Goal: Information Seeking & Learning: Learn about a topic

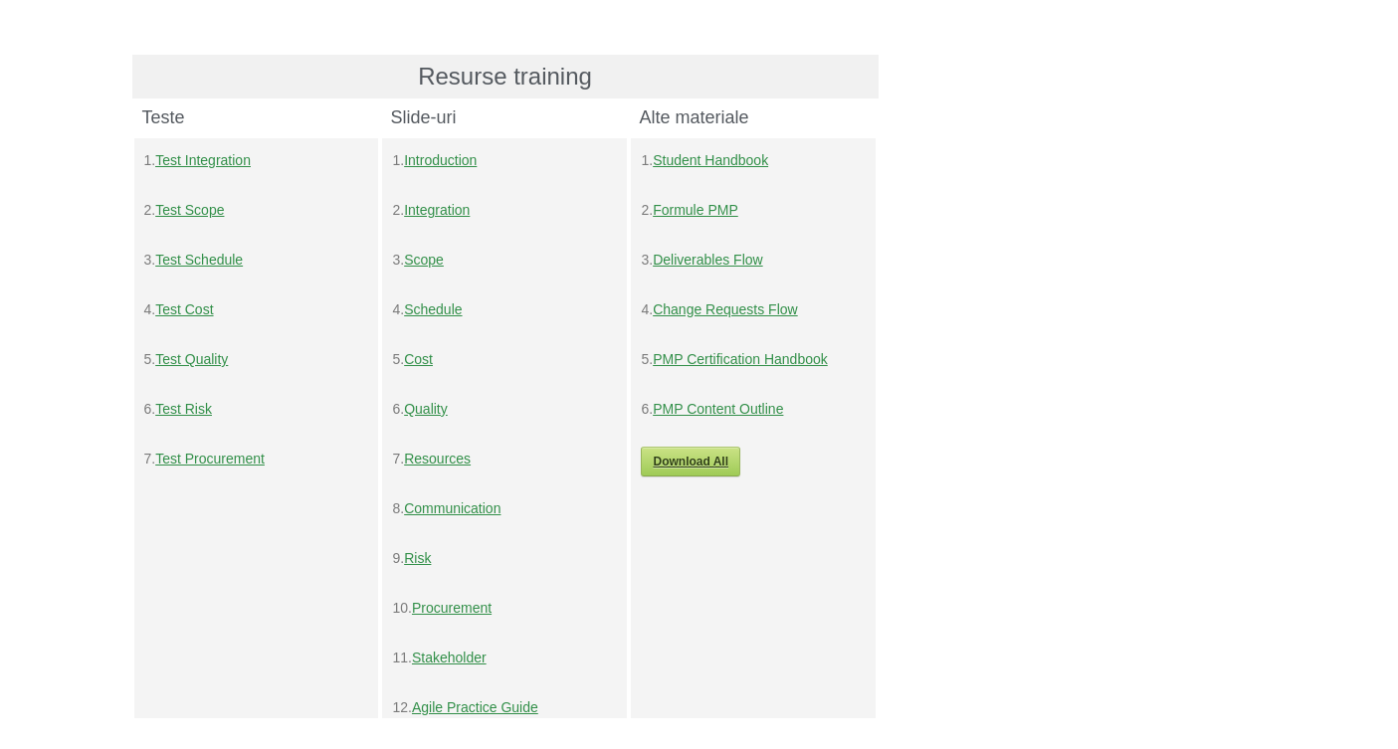
scroll to position [201, 0]
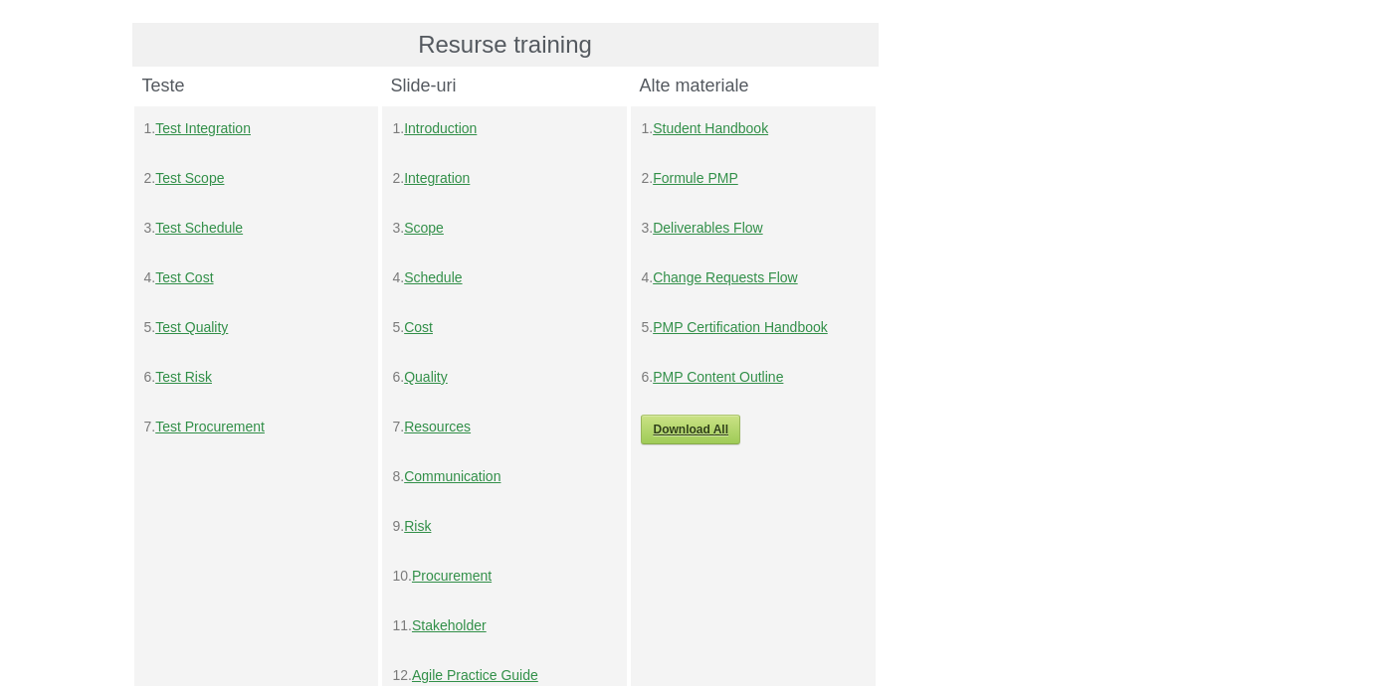
click at [211, 227] on link "Test Schedule" at bounding box center [199, 228] width 88 height 16
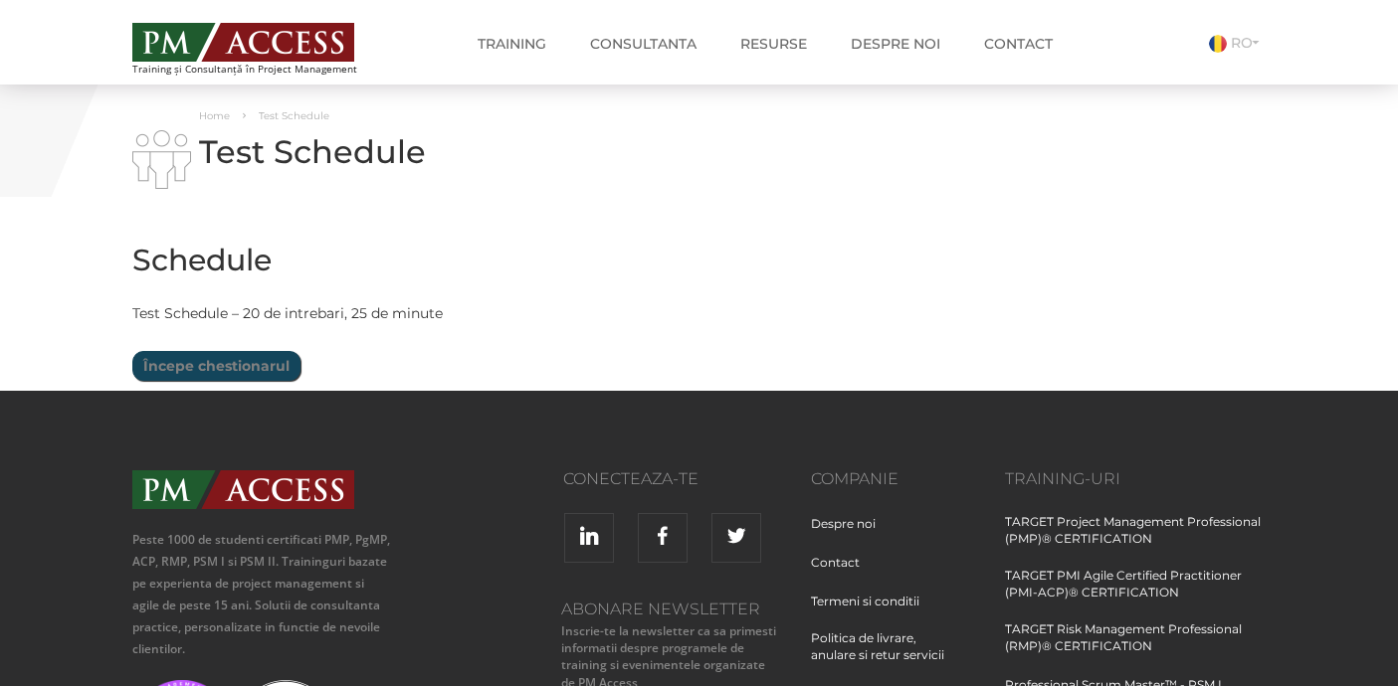
click at [250, 358] on input "Începe chestionarul" at bounding box center [216, 366] width 168 height 30
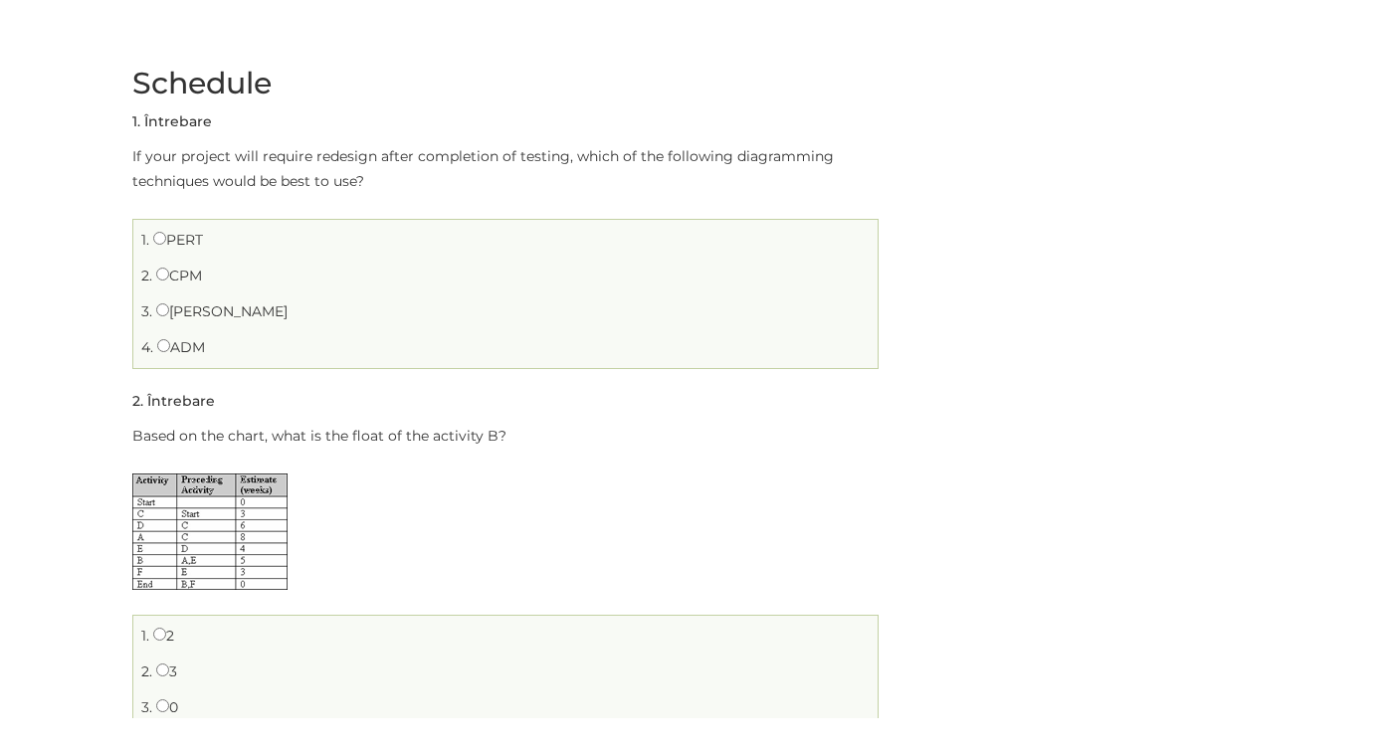
scroll to position [210, 0]
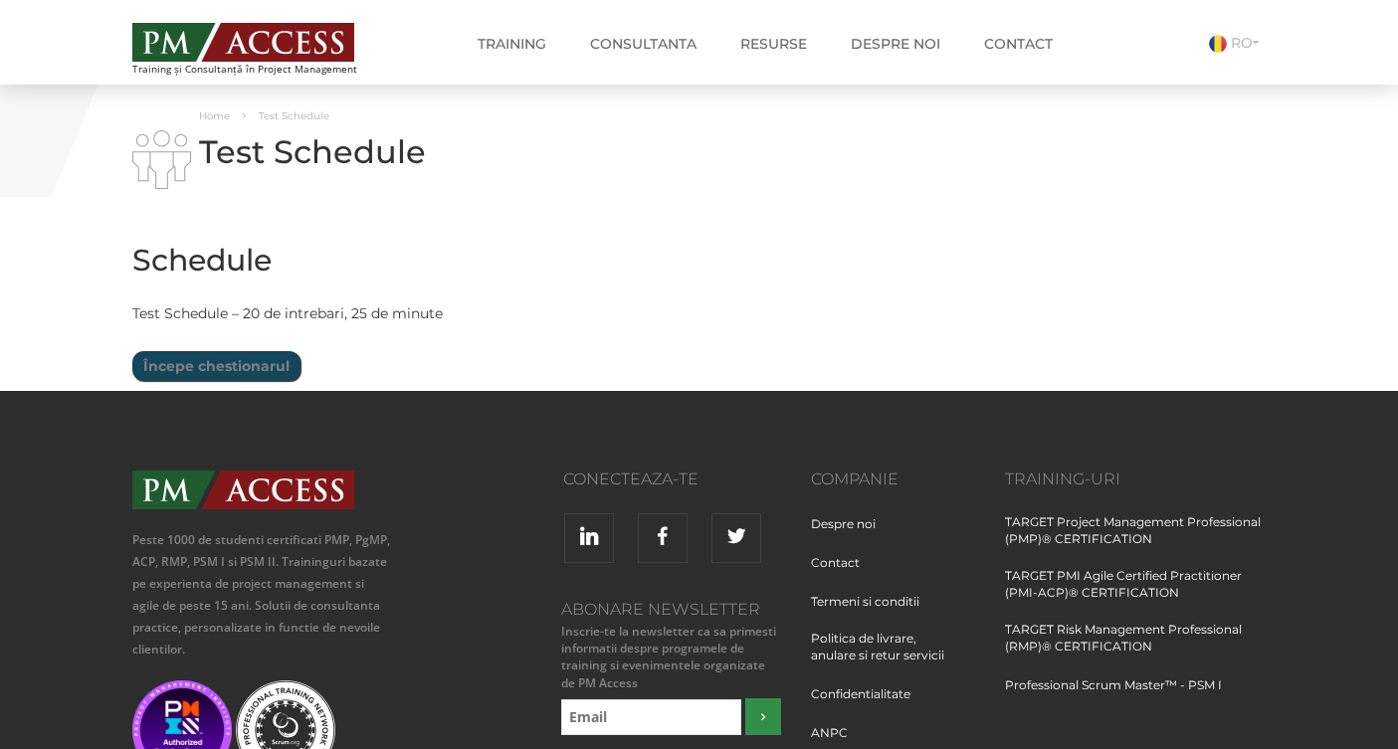
click at [264, 367] on input "Începe chestionarul" at bounding box center [216, 366] width 168 height 30
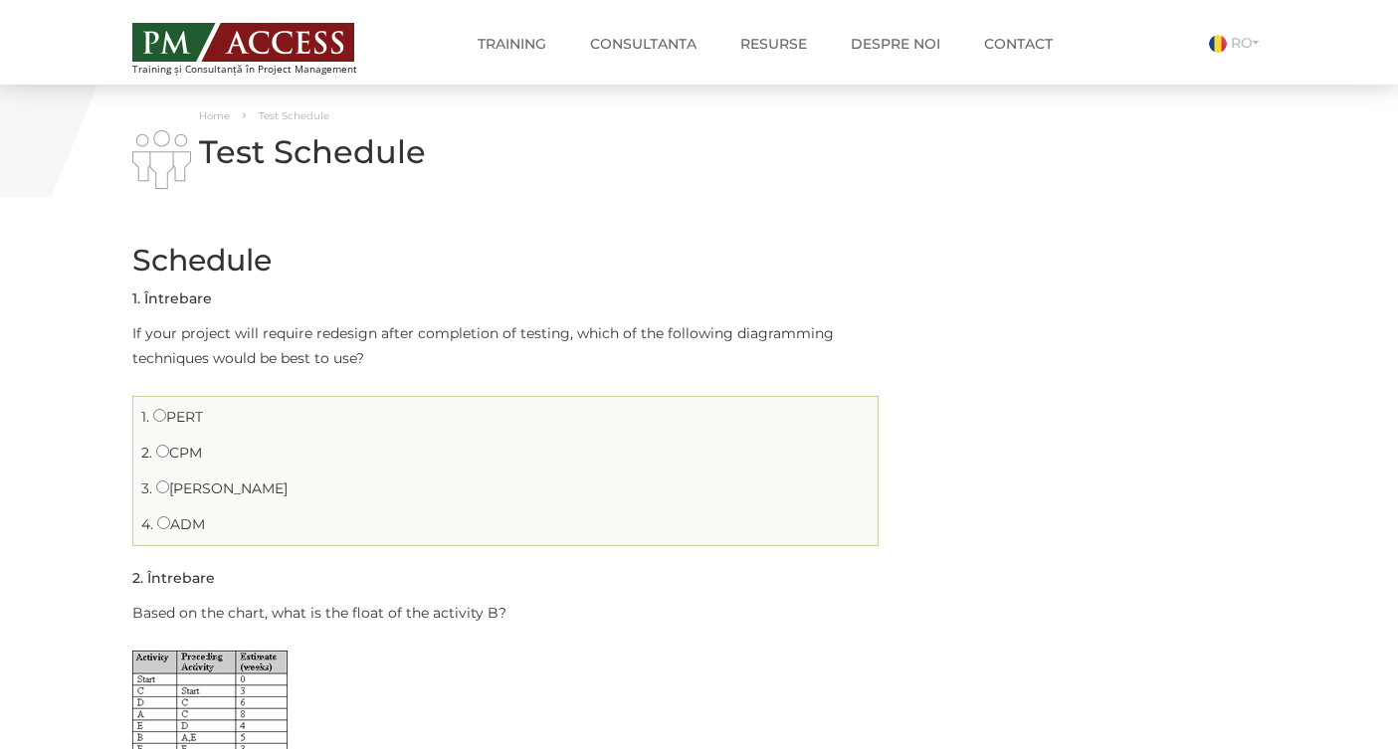
click at [173, 486] on label "GERT" at bounding box center [221, 488] width 131 height 18
click at [169, 486] on input "GERT" at bounding box center [162, 486] width 13 height 13
radio input "true"
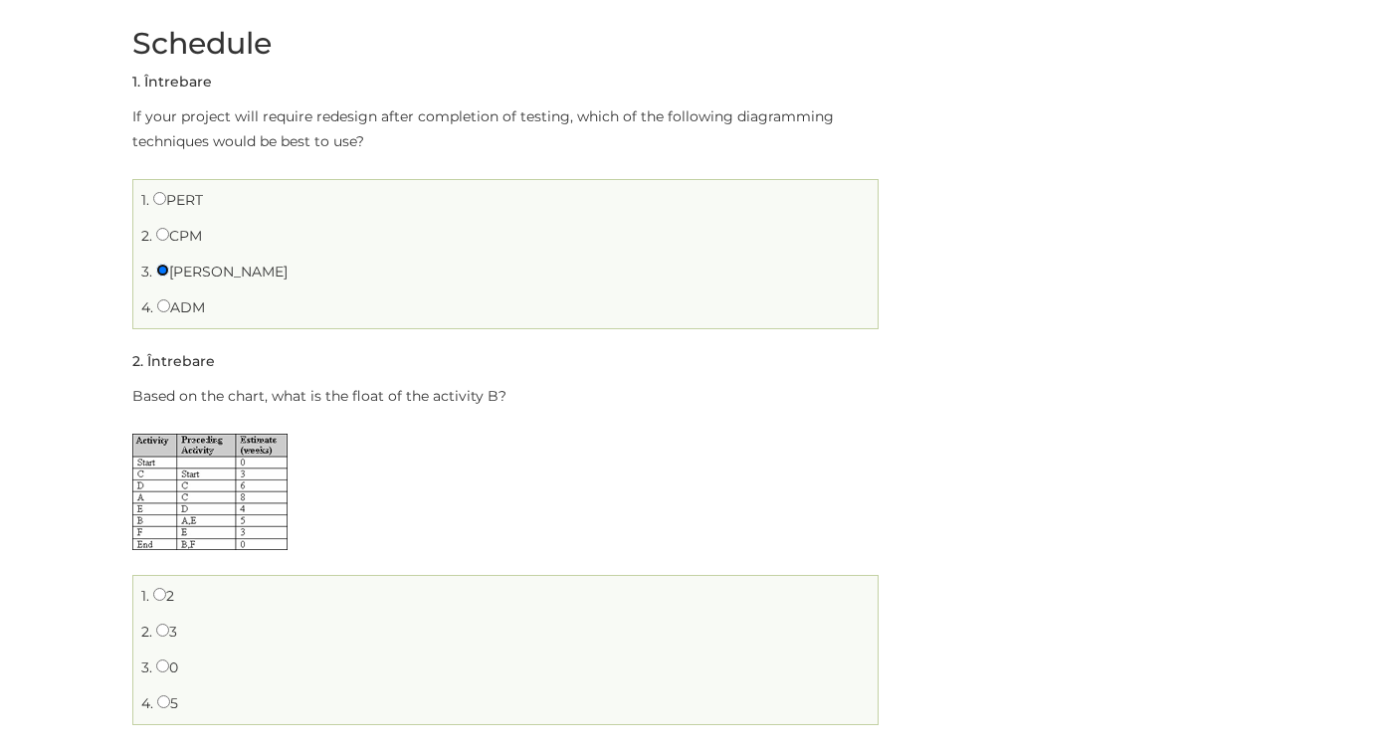
scroll to position [300, 0]
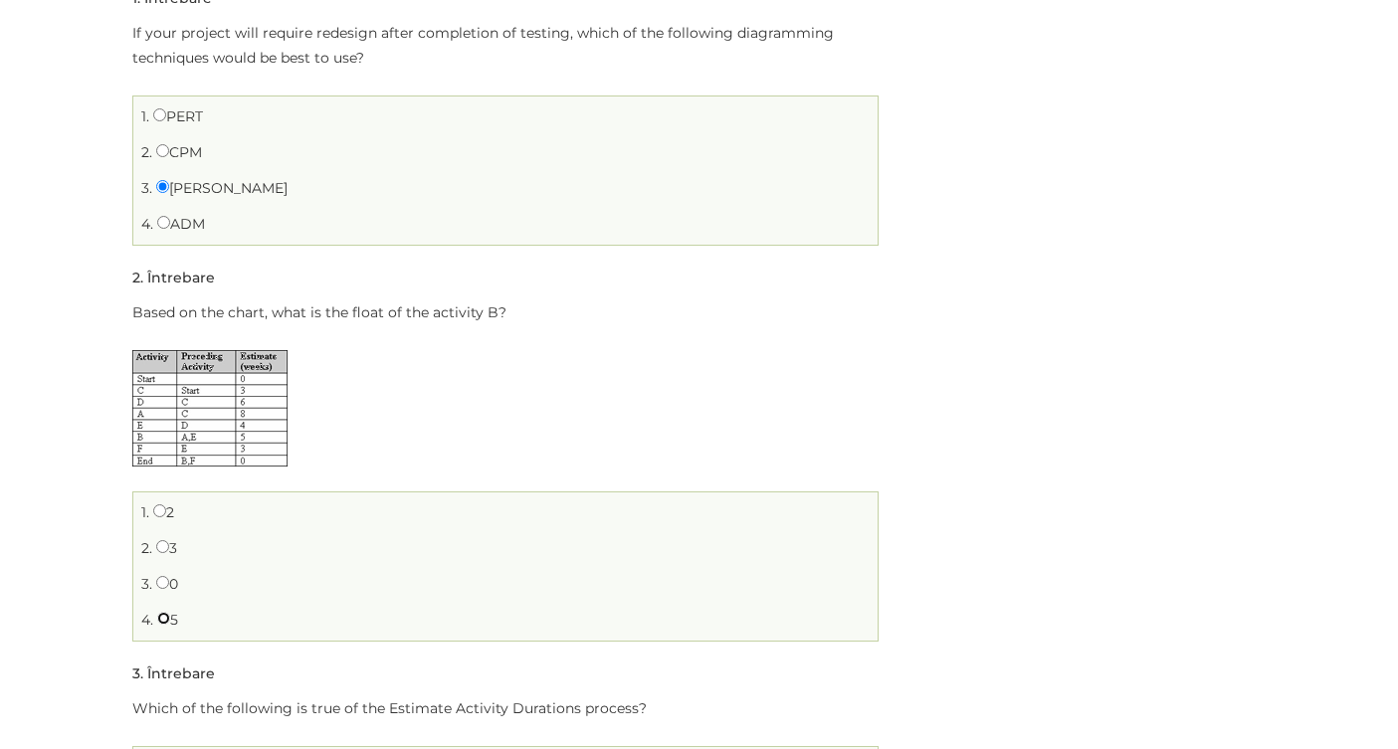
click at [167, 621] on input "5" at bounding box center [163, 618] width 13 height 13
radio input "true"
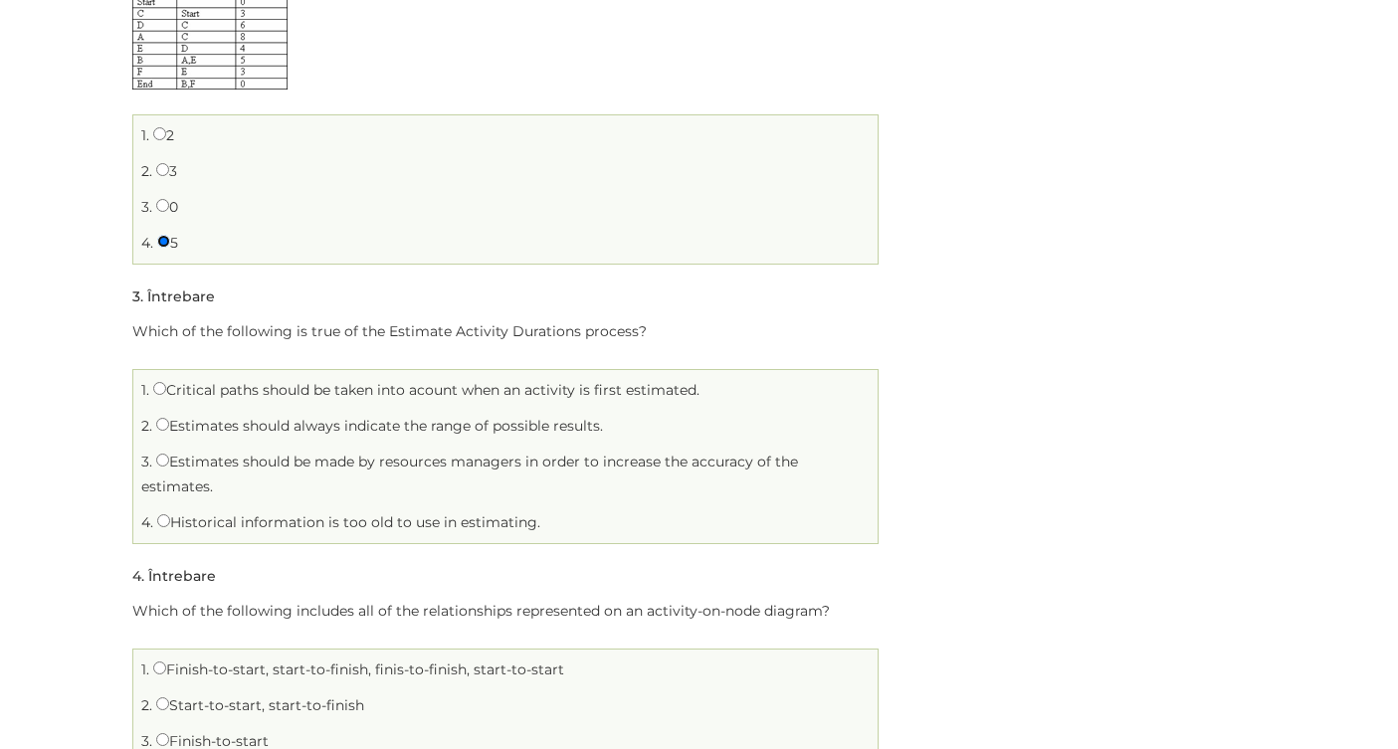
scroll to position [680, 0]
click at [164, 389] on label "Critical paths should be taken into acount when an activity is first estimated." at bounding box center [426, 387] width 546 height 18
click at [164, 389] on input "Critical paths should be taken into acount when an activity is first estimated." at bounding box center [159, 385] width 13 height 13
radio input "true"
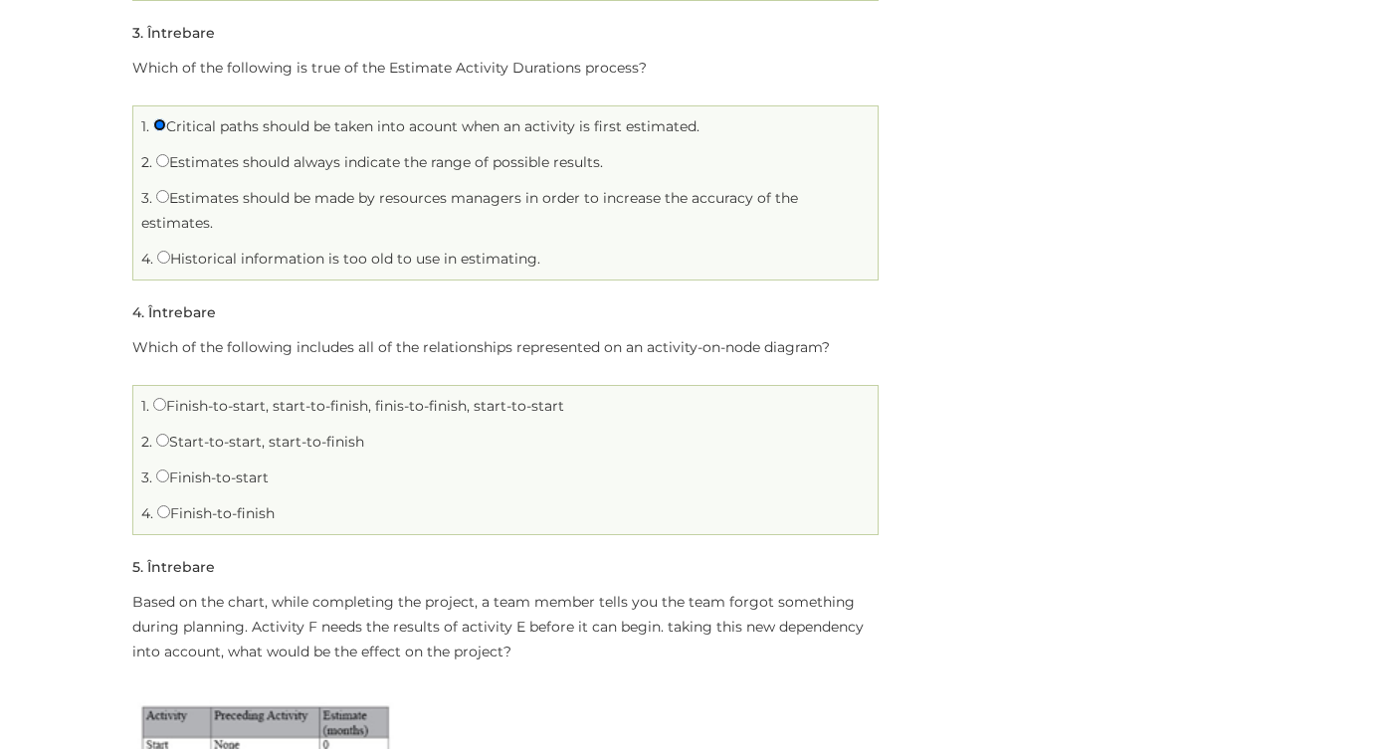
scroll to position [943, 0]
click at [154, 403] on input "Finish-to-start, start-to-finish, finis-to-finish, start-to-start" at bounding box center [159, 402] width 13 height 13
radio input "true"
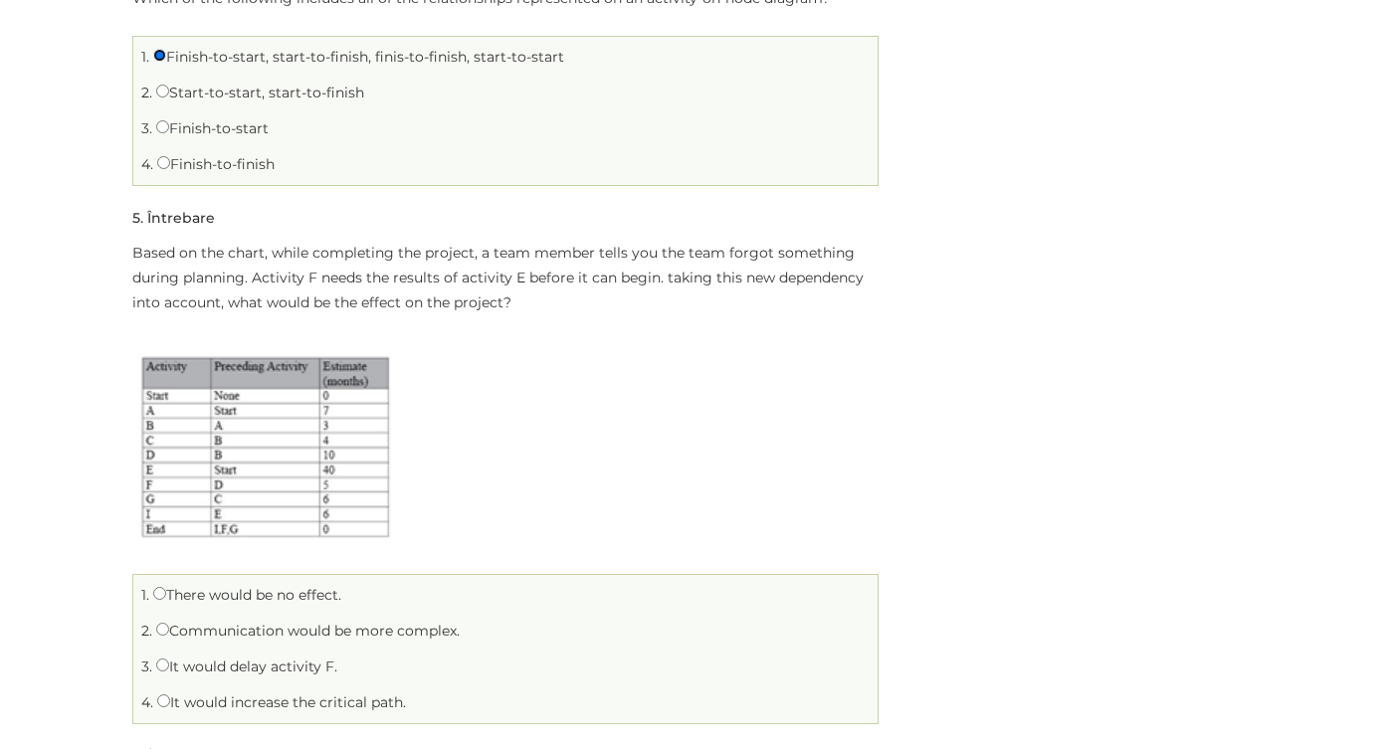
scroll to position [1297, 0]
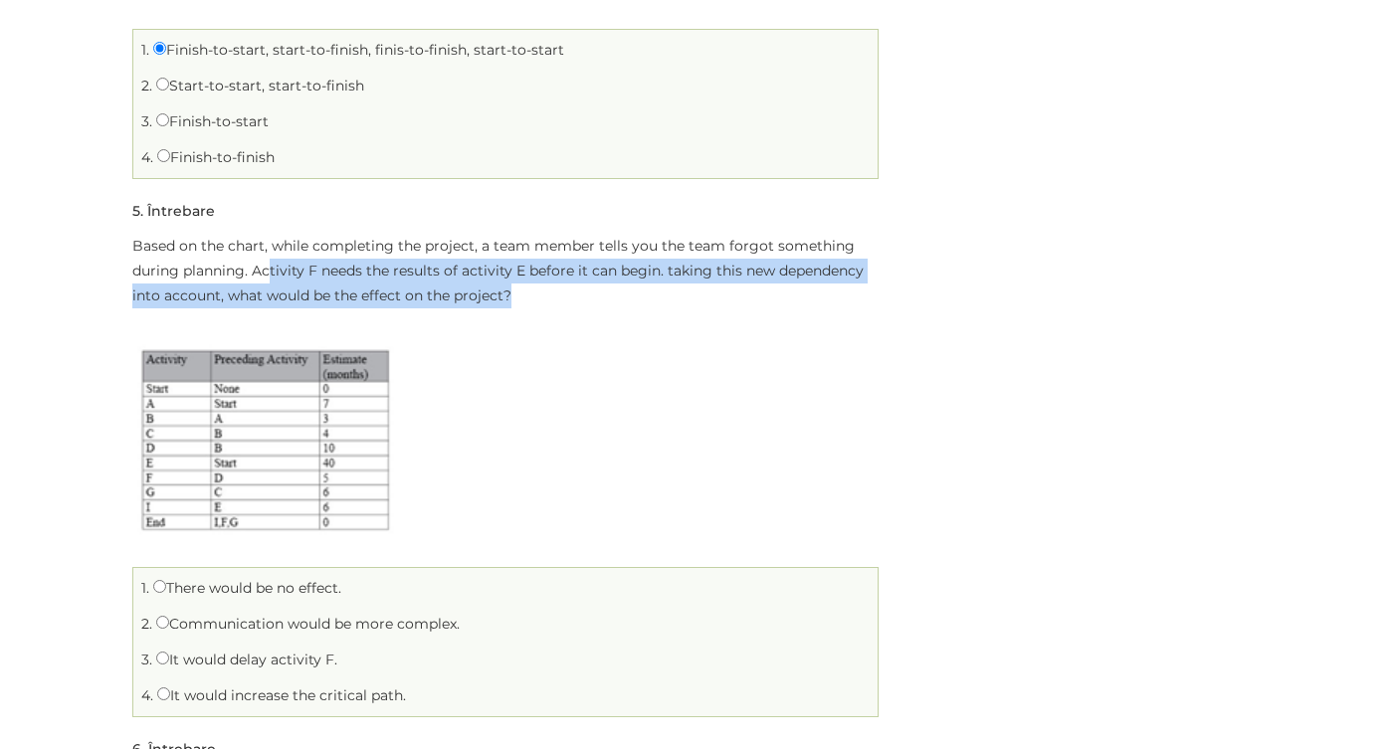
drag, startPoint x: 251, startPoint y: 270, endPoint x: 471, endPoint y: 309, distance: 224.4
click at [471, 309] on div "Based on the chart, while completing the project, a team member tells you the t…" at bounding box center [505, 388] width 746 height 308
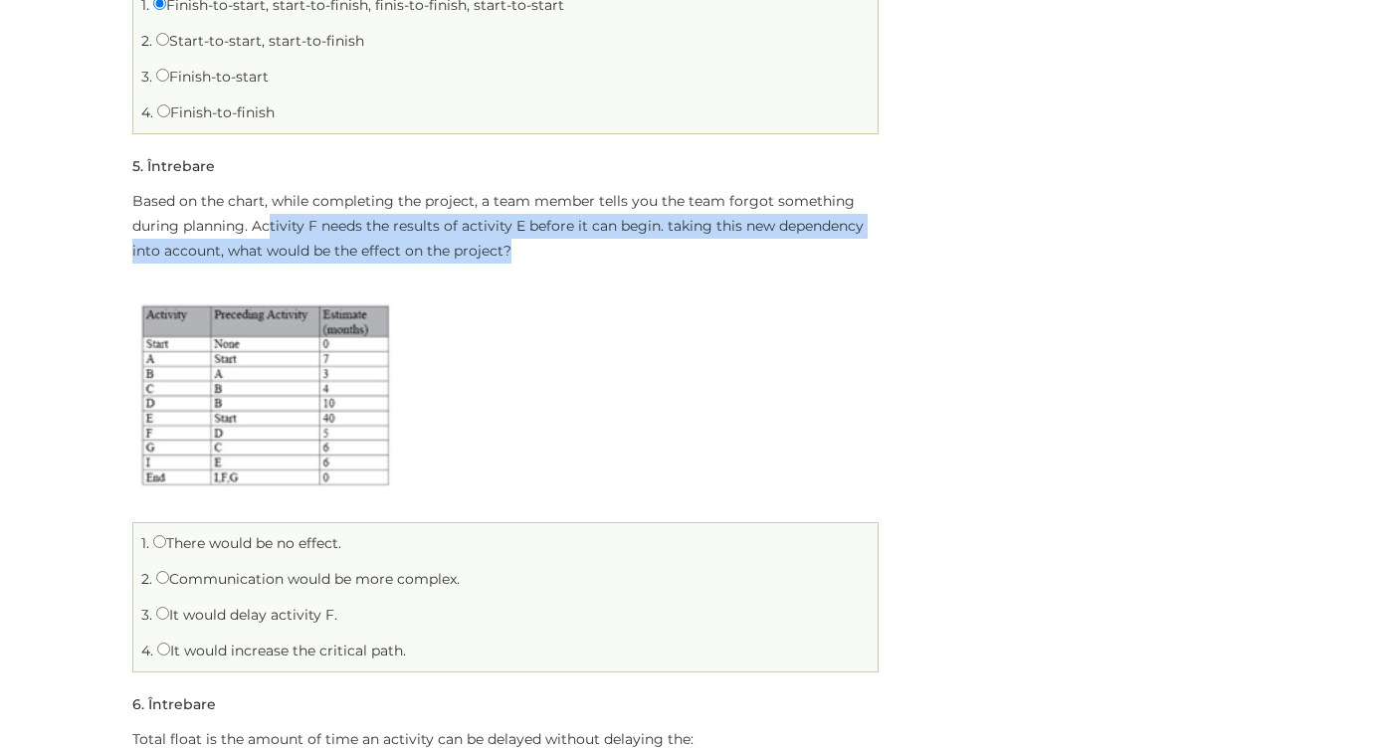
scroll to position [1345, 0]
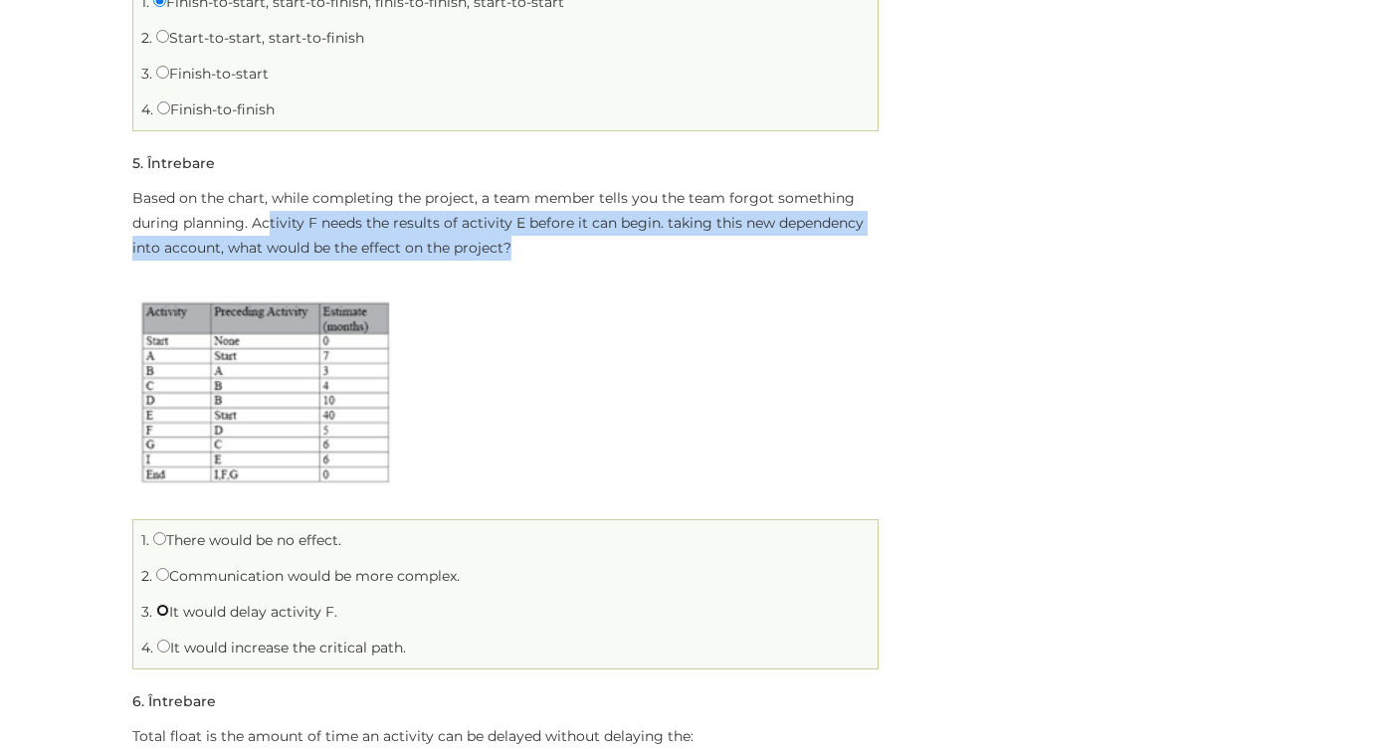
click at [160, 610] on input "It would delay activity F." at bounding box center [162, 610] width 13 height 13
radio input "true"
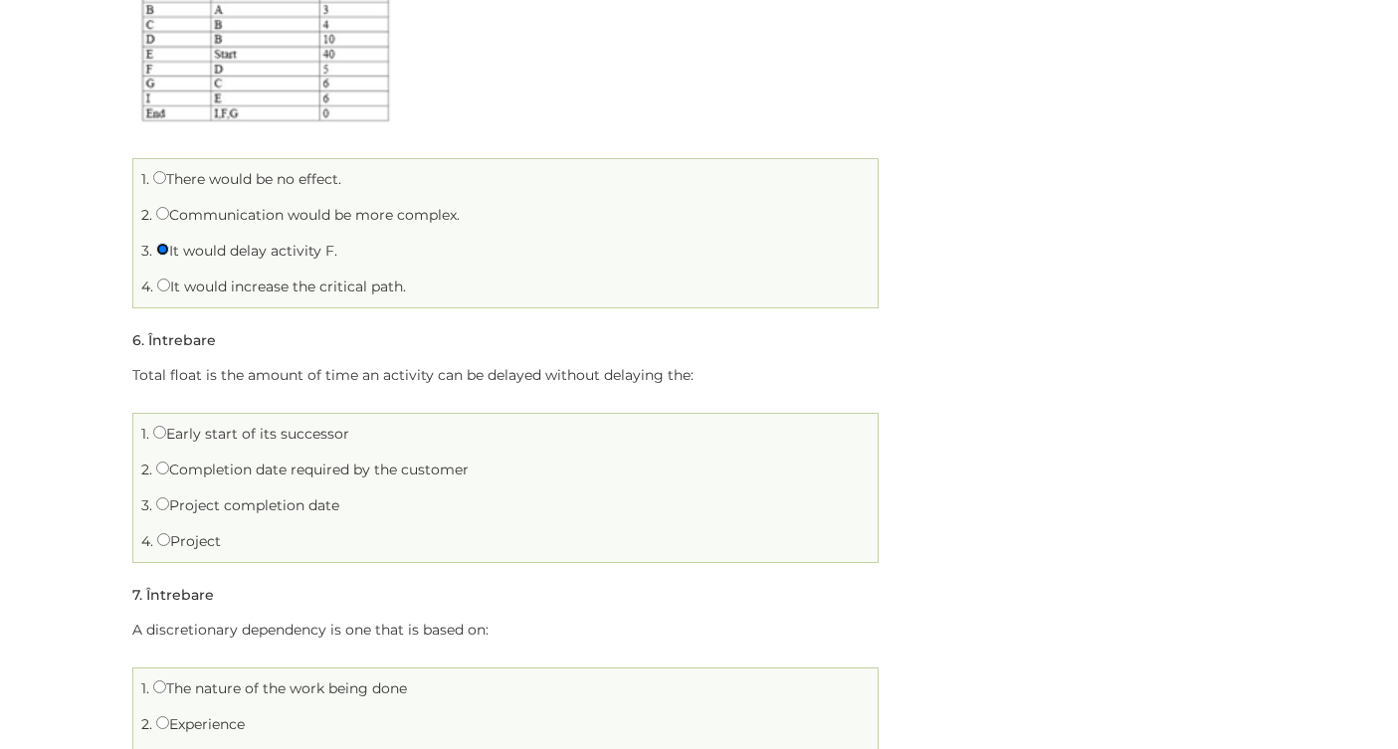
scroll to position [1709, 0]
click at [234, 503] on label "Project completion date" at bounding box center [247, 502] width 183 height 18
click at [169, 503] on input "Project completion date" at bounding box center [162, 500] width 13 height 13
radio input "true"
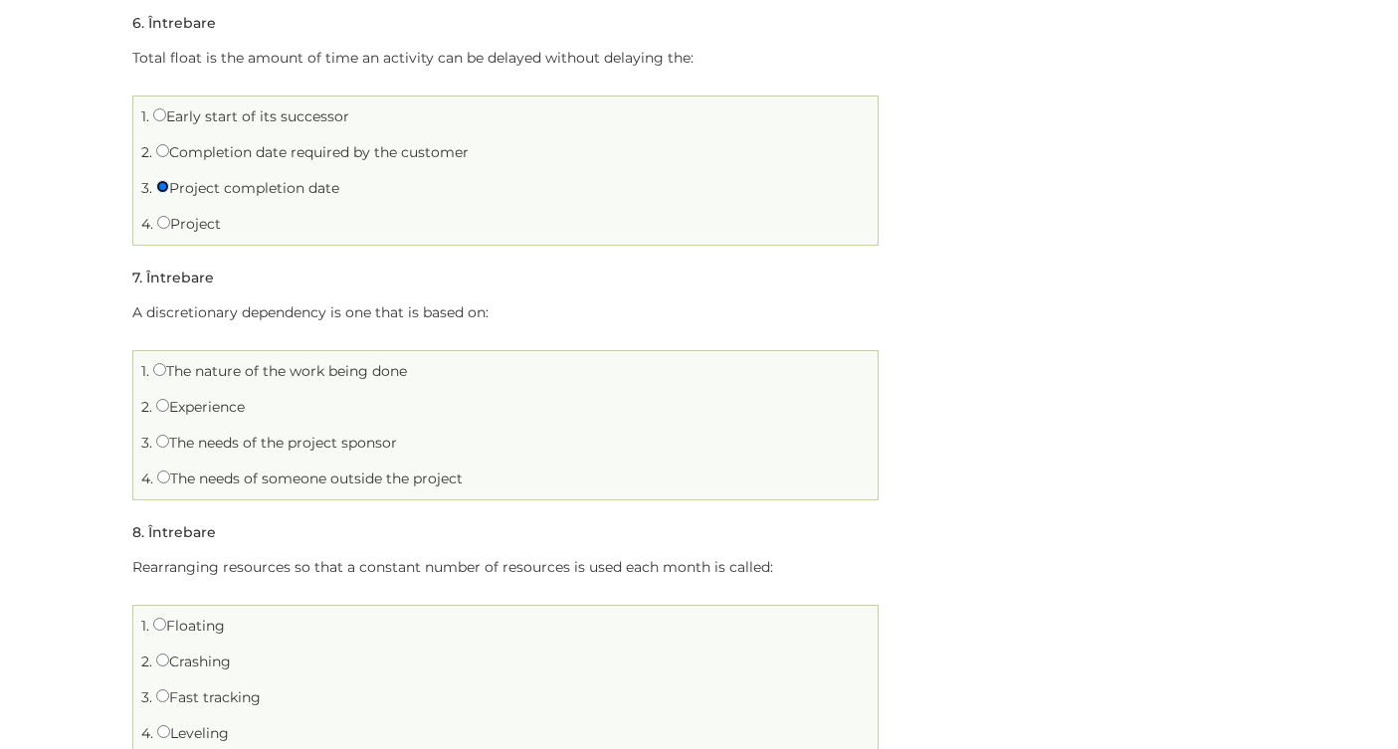
scroll to position [2026, 0]
click at [159, 370] on input "The nature of the work being done" at bounding box center [159, 366] width 13 height 13
radio input "true"
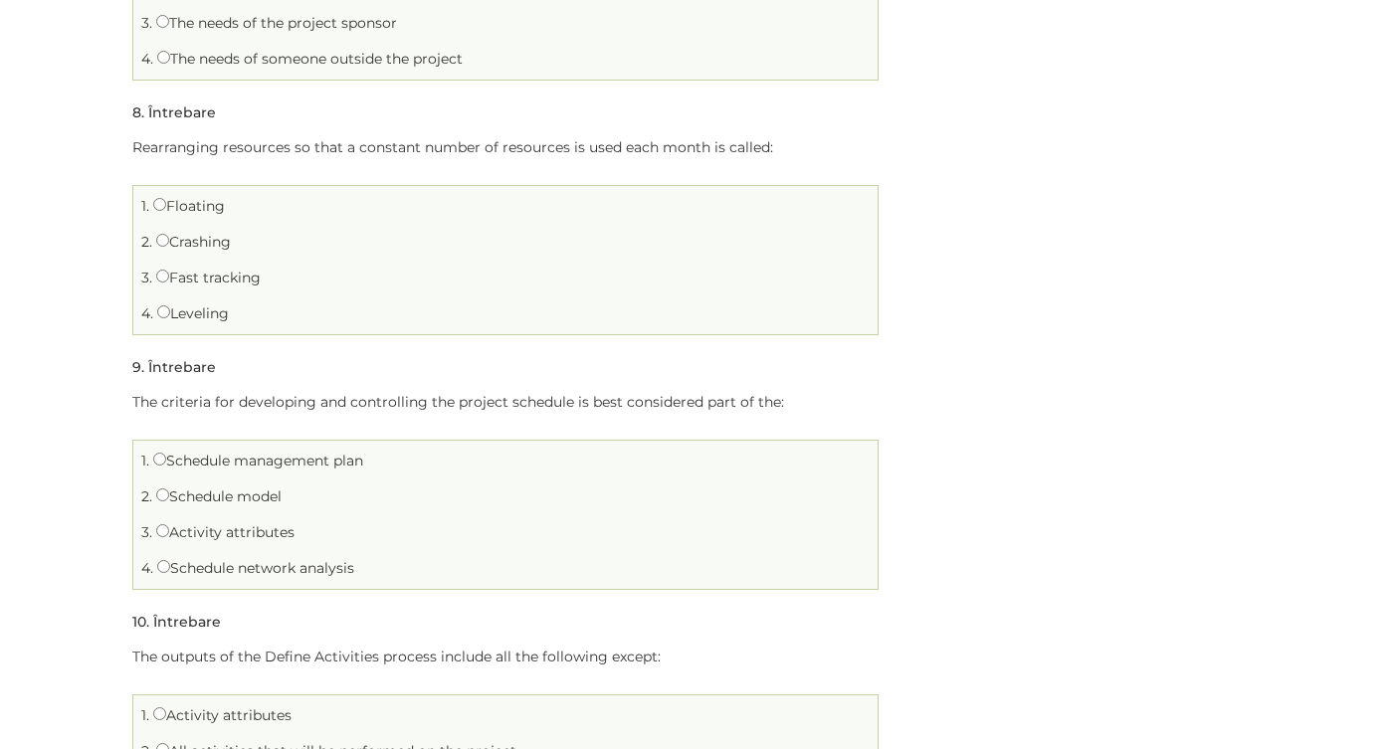
scroll to position [2439, 0]
click at [164, 319] on input "Leveling" at bounding box center [163, 315] width 13 height 13
radio input "true"
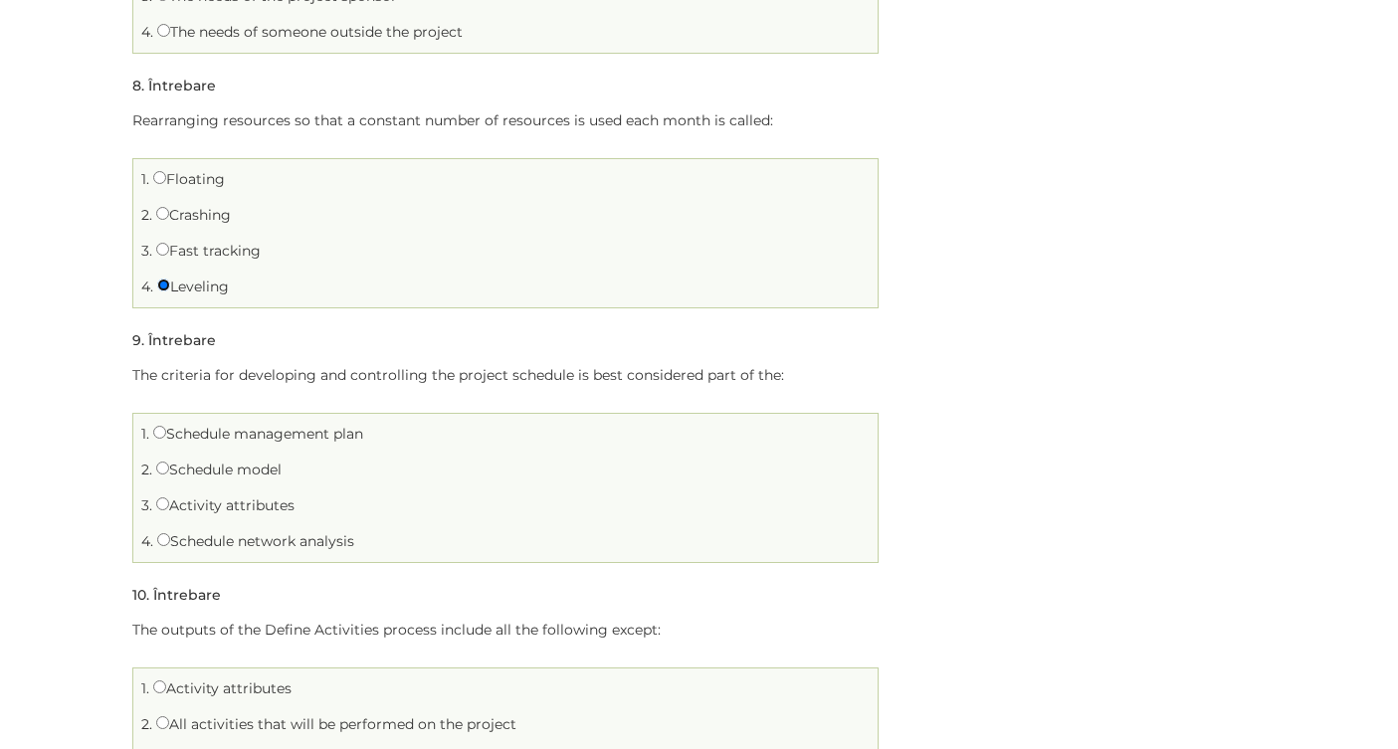
scroll to position [2474, 0]
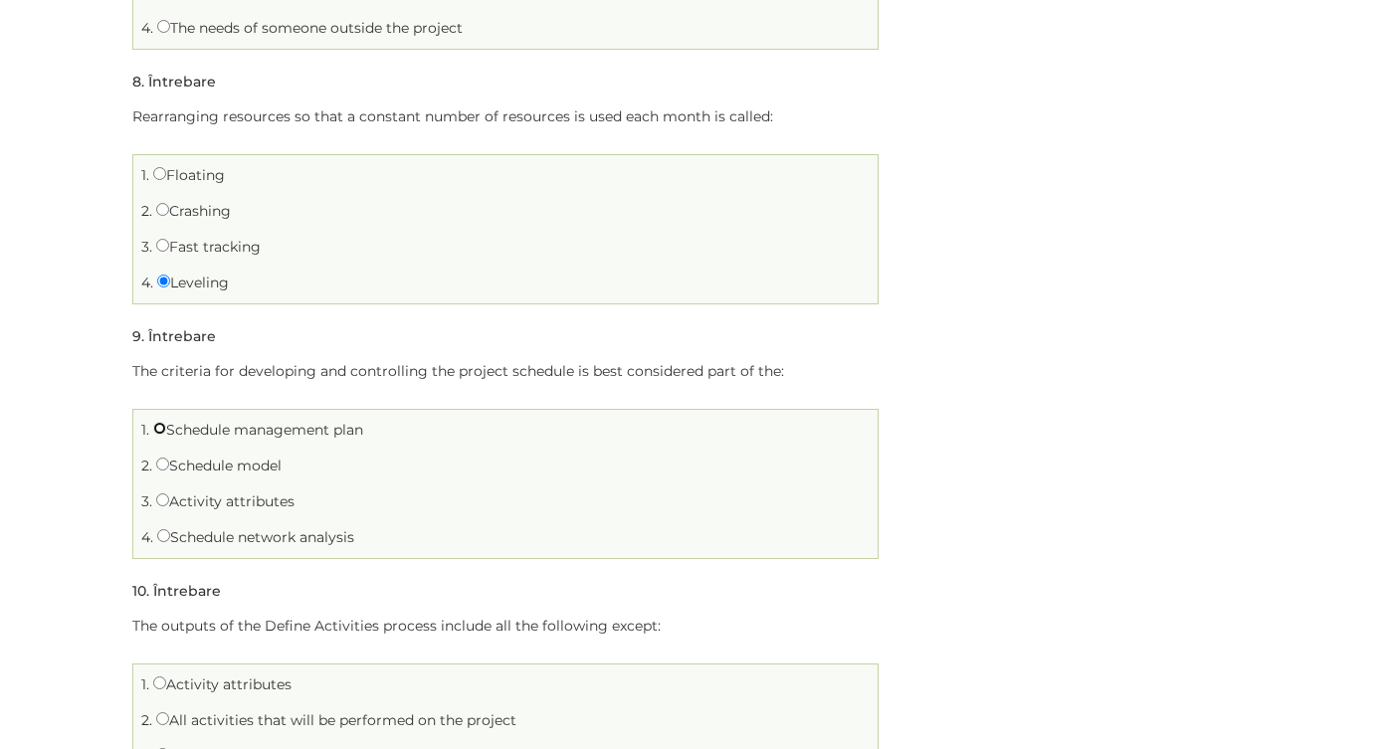
click at [159, 431] on input "Schedule management plan" at bounding box center [159, 428] width 13 height 13
radio input "true"
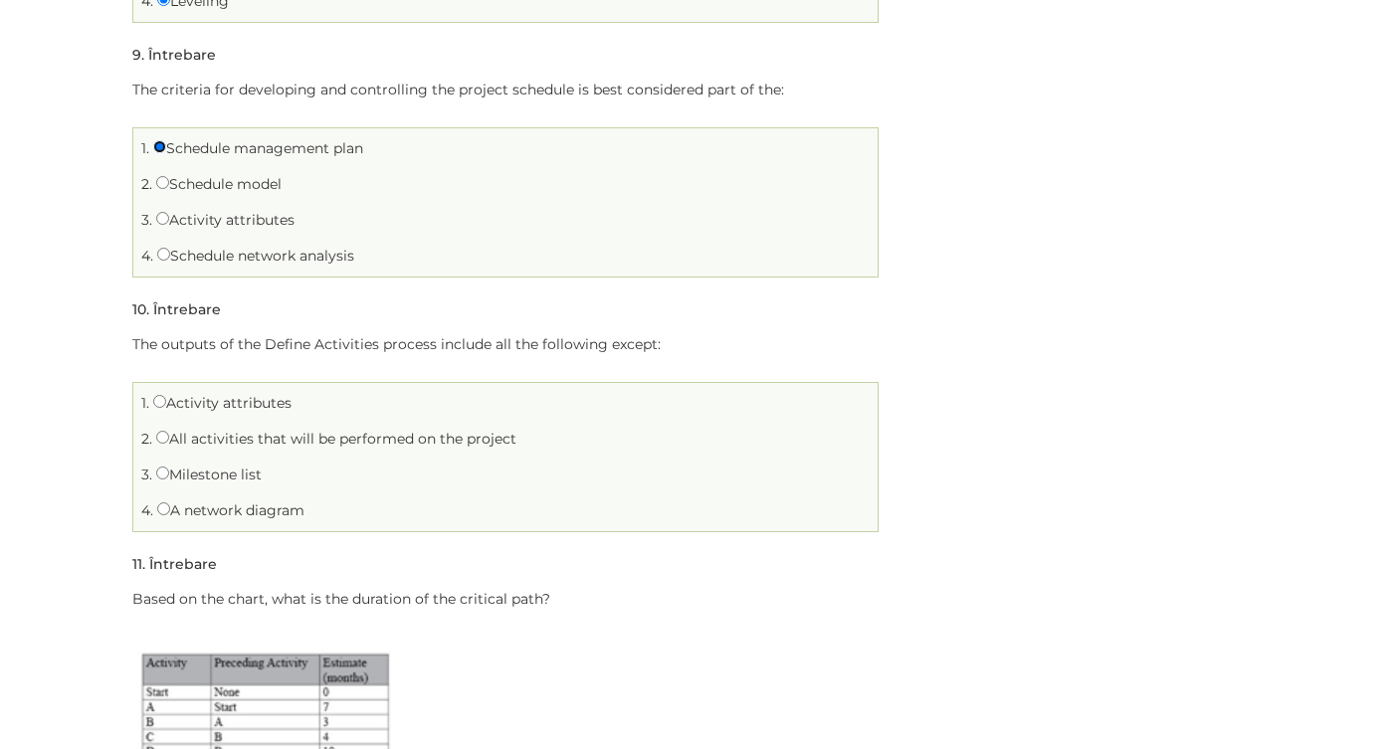
scroll to position [2759, 0]
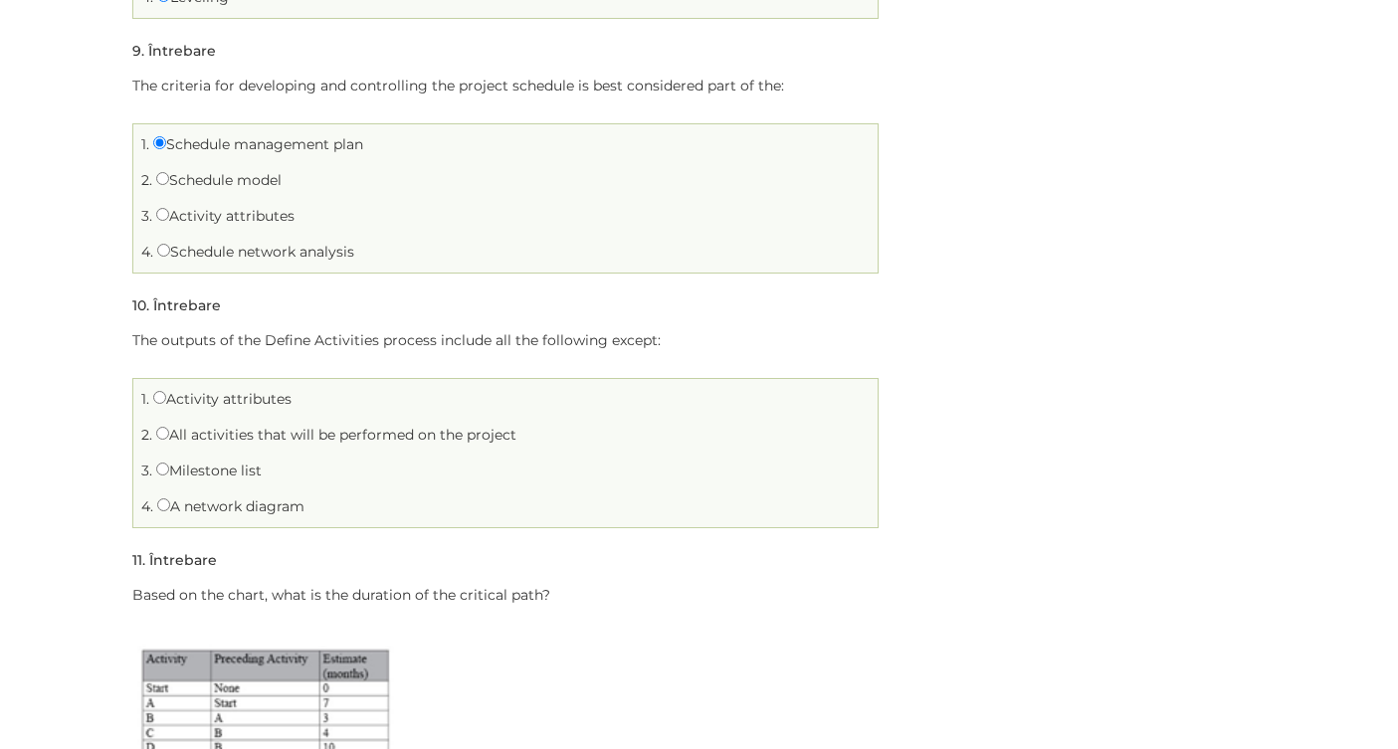
click at [166, 444] on li "2. All activities that will be performed on the project" at bounding box center [505, 435] width 734 height 31
click at [165, 428] on input "All activities that will be performed on the project" at bounding box center [162, 433] width 13 height 13
radio input "true"
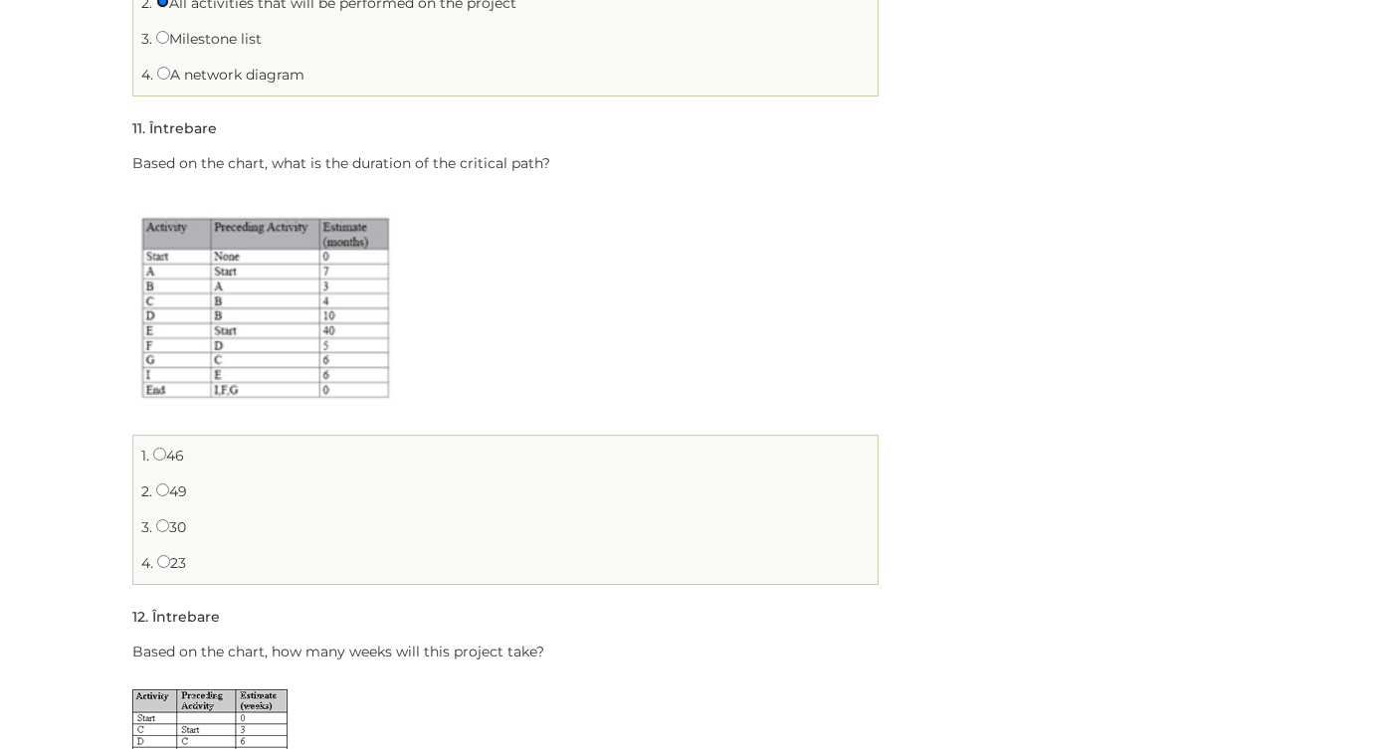
scroll to position [3141, 0]
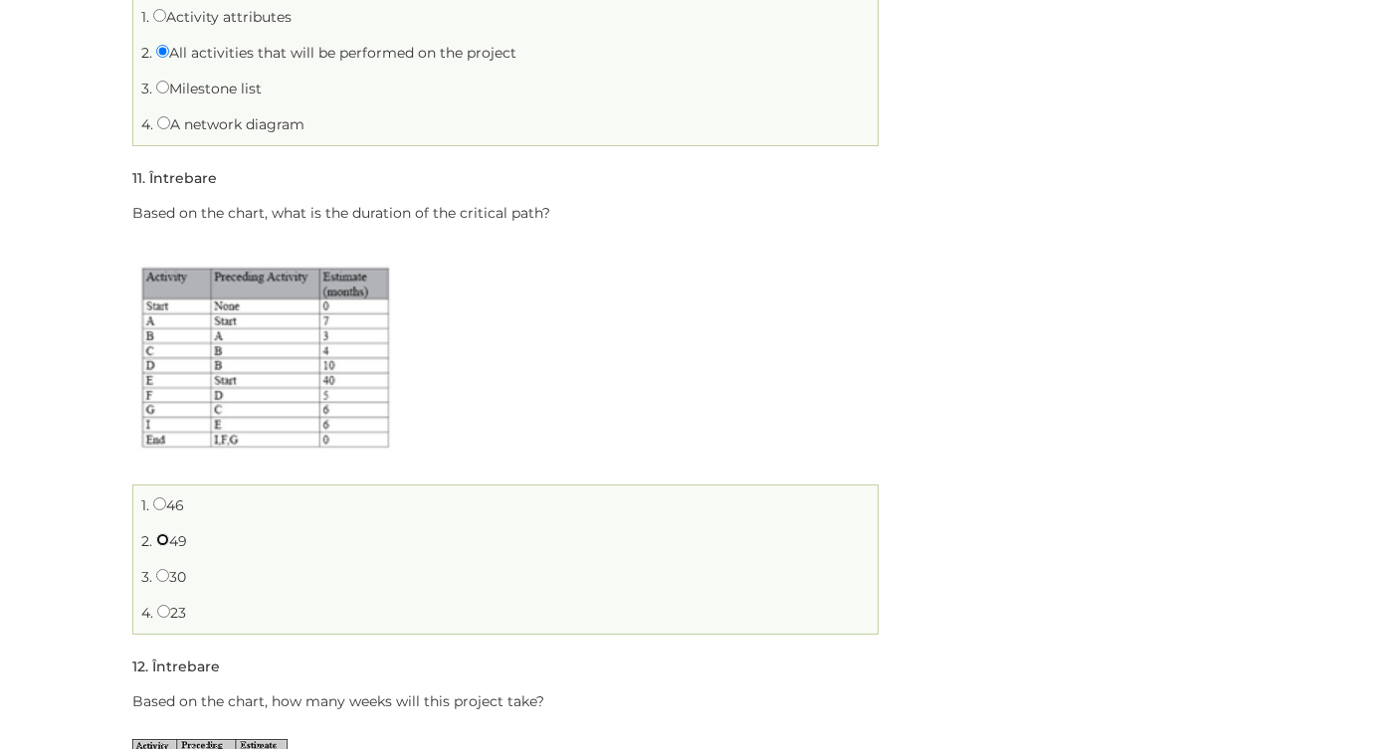
click at [164, 539] on input "49" at bounding box center [162, 539] width 13 height 13
radio input "true"
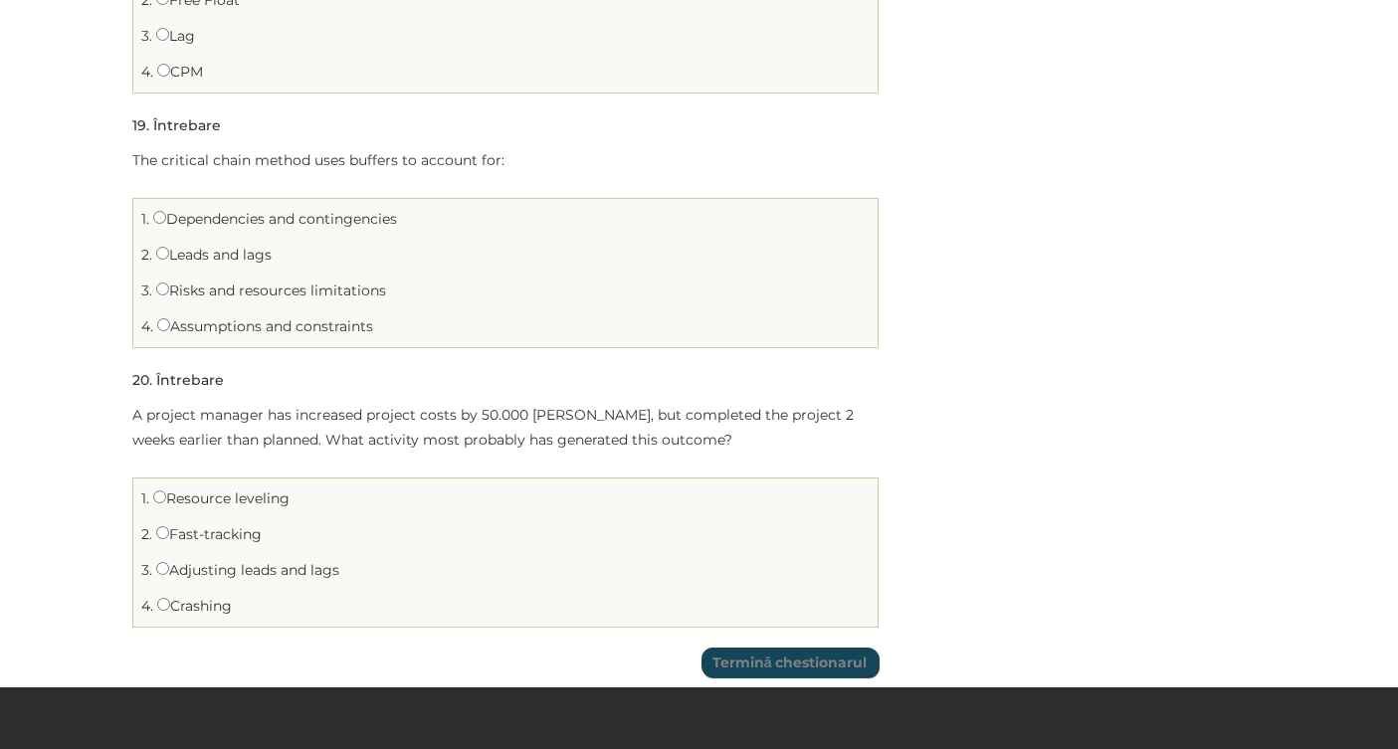
scroll to position [5498, 0]
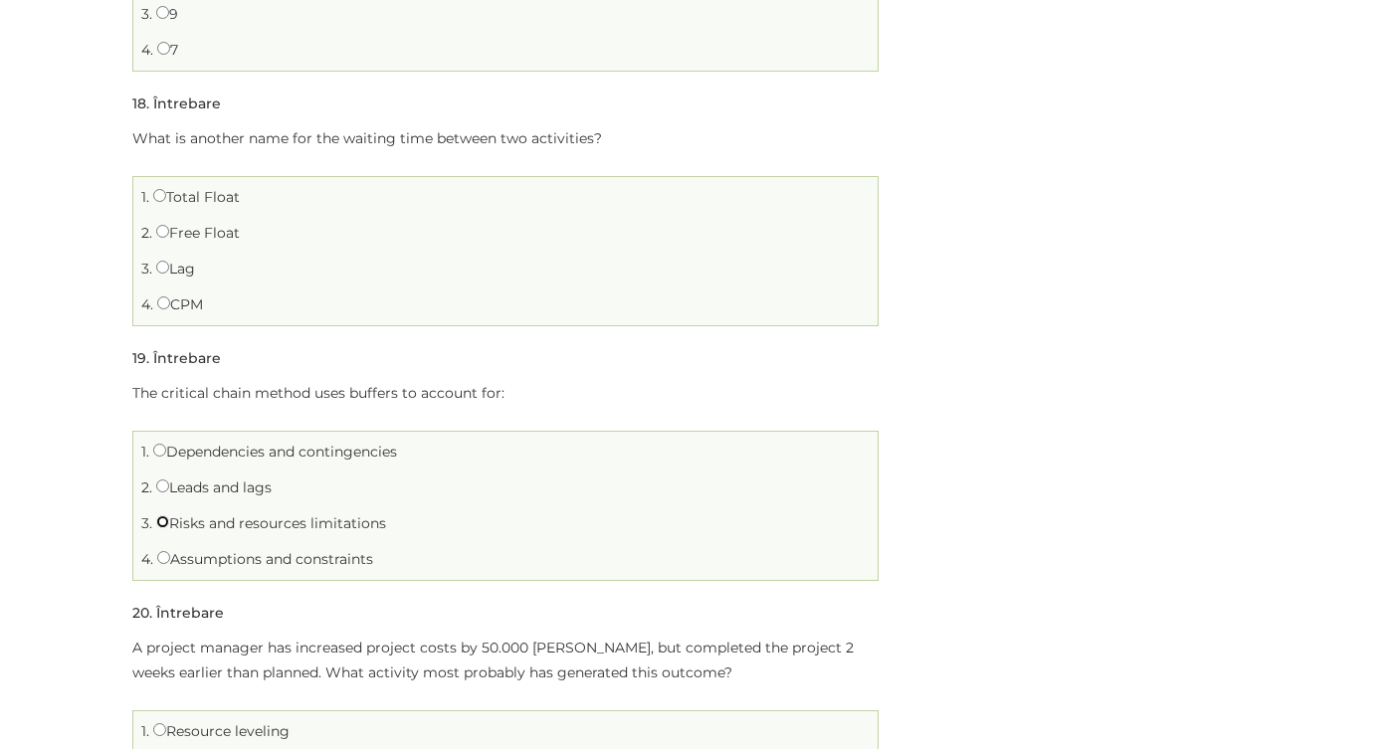
click at [161, 521] on input "Risks and resources limitations" at bounding box center [162, 521] width 13 height 13
radio input "true"
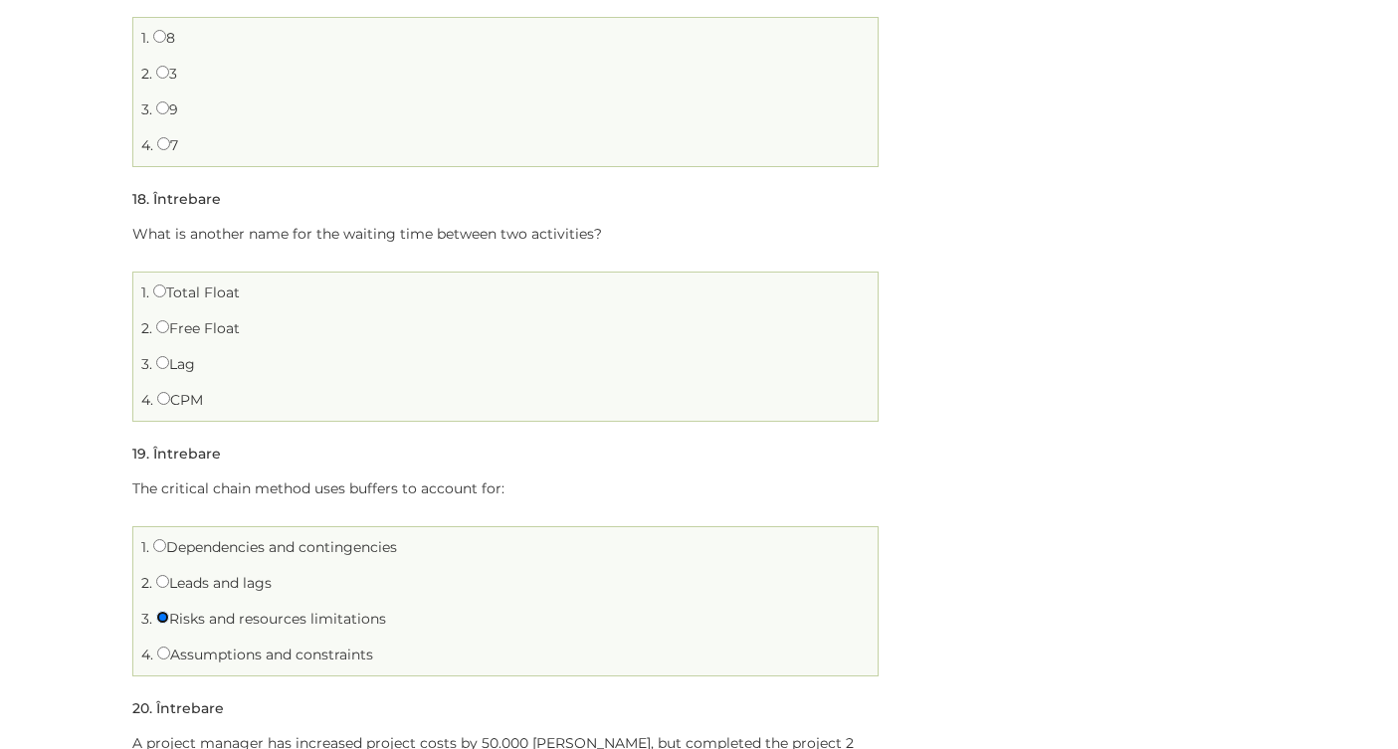
scroll to position [5400, 0]
click at [172, 363] on label "Lag" at bounding box center [175, 366] width 39 height 18
click at [169, 363] on input "Lag" at bounding box center [162, 364] width 13 height 13
radio input "true"
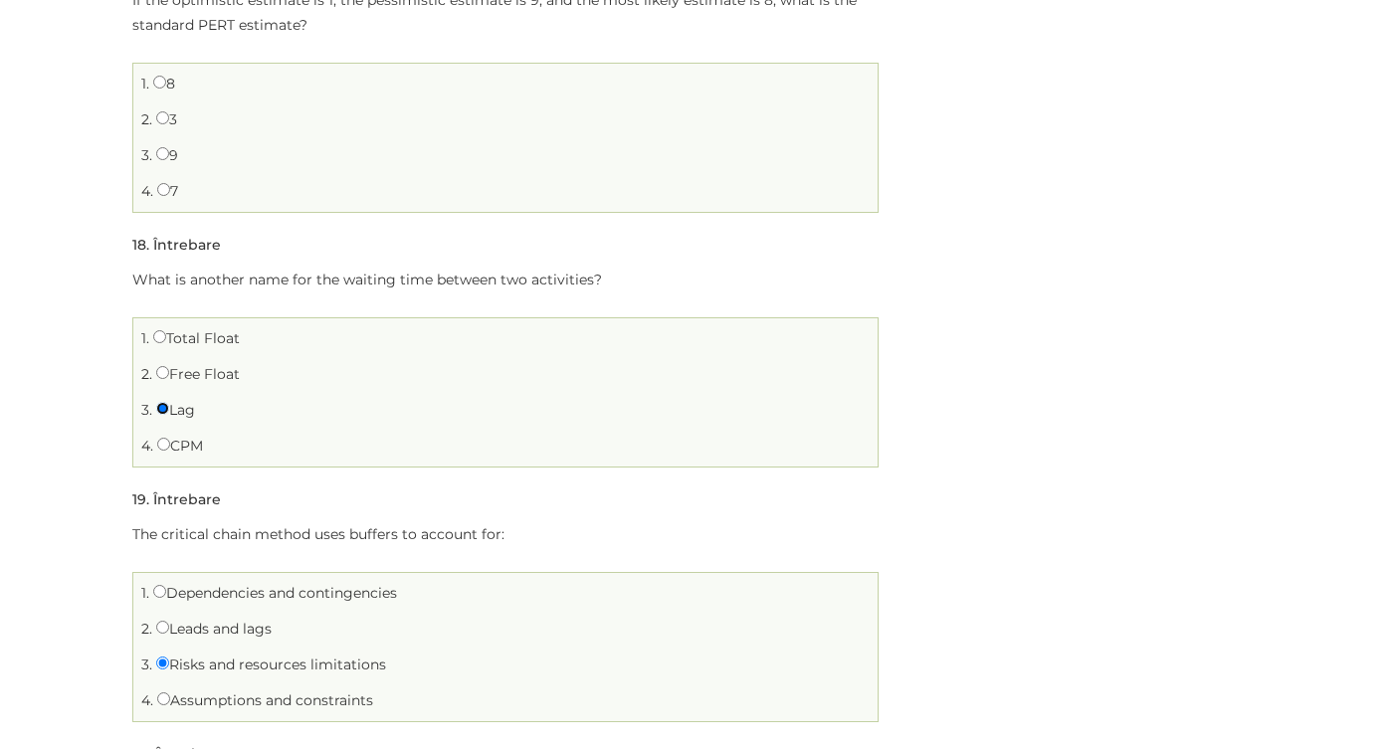
scroll to position [5115, 0]
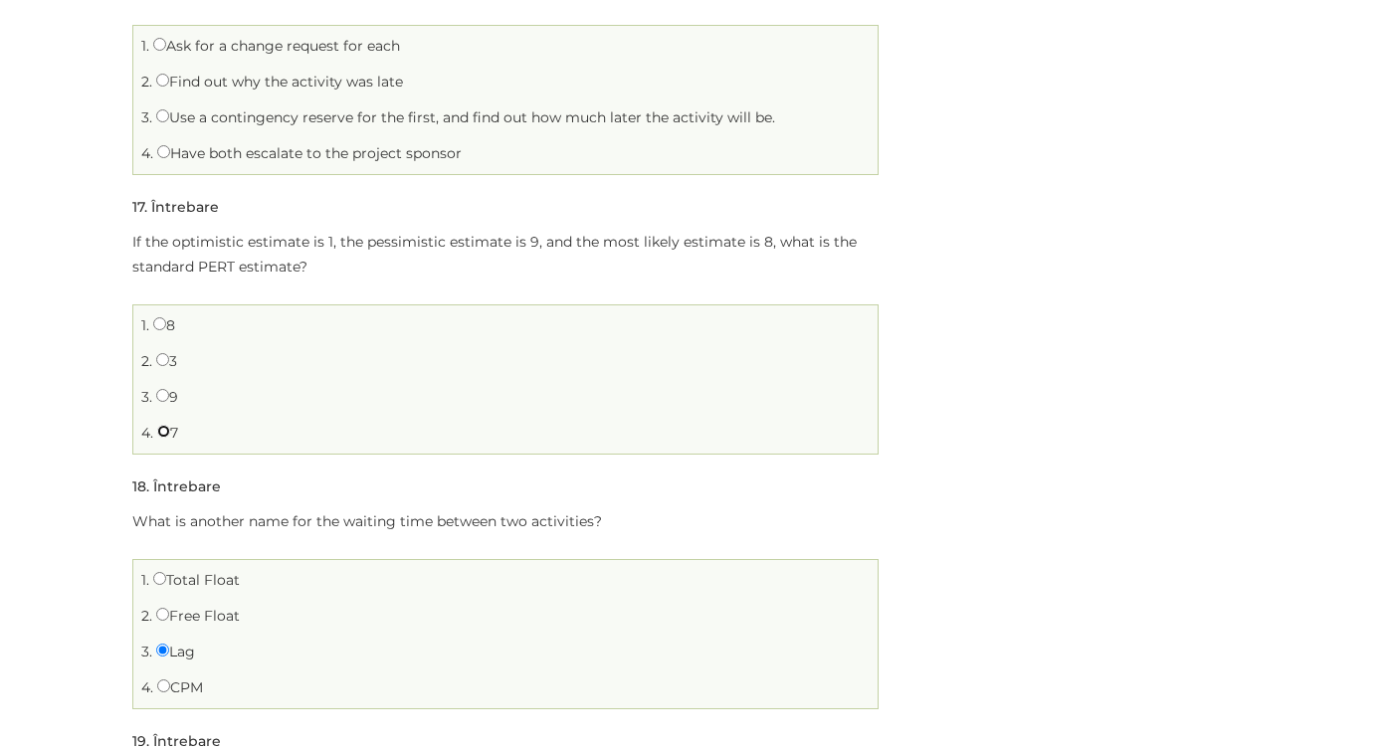
click at [162, 437] on input "7" at bounding box center [163, 431] width 13 height 13
radio input "true"
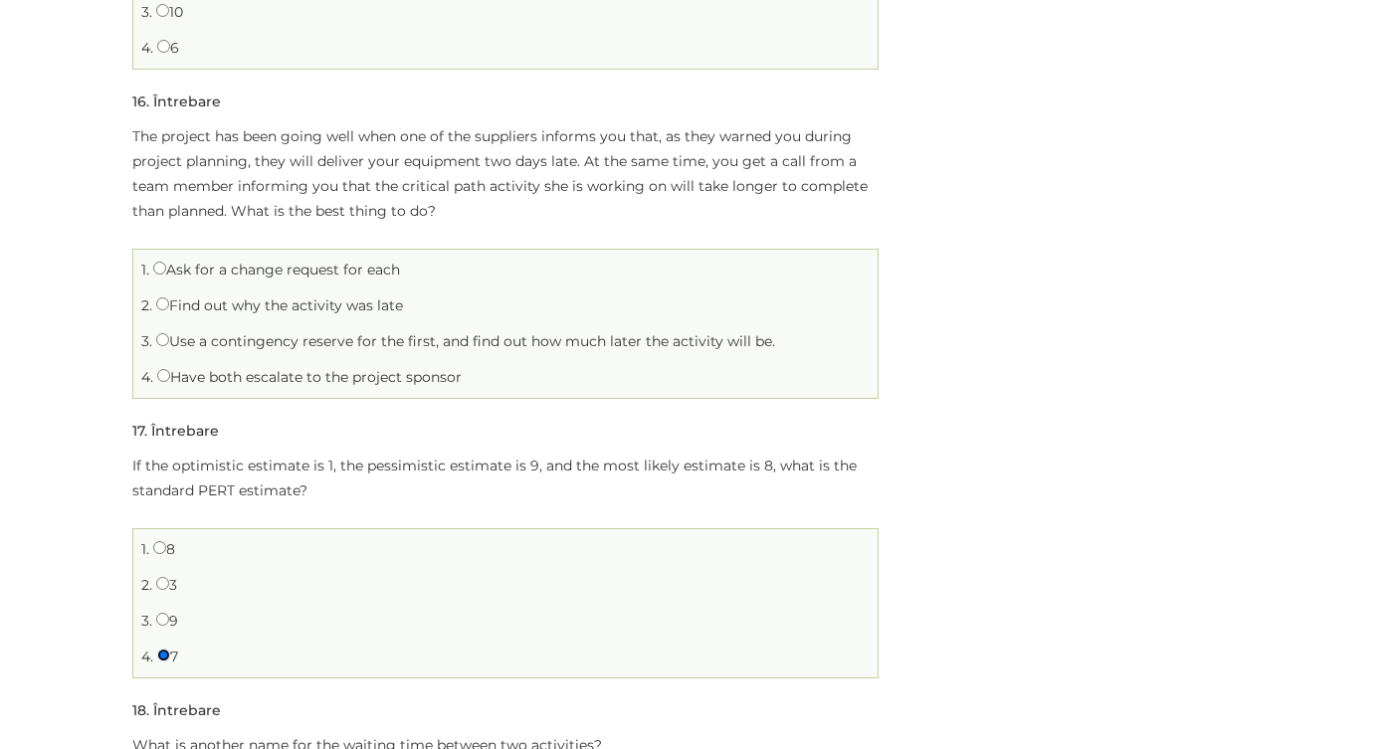
scroll to position [4873, 0]
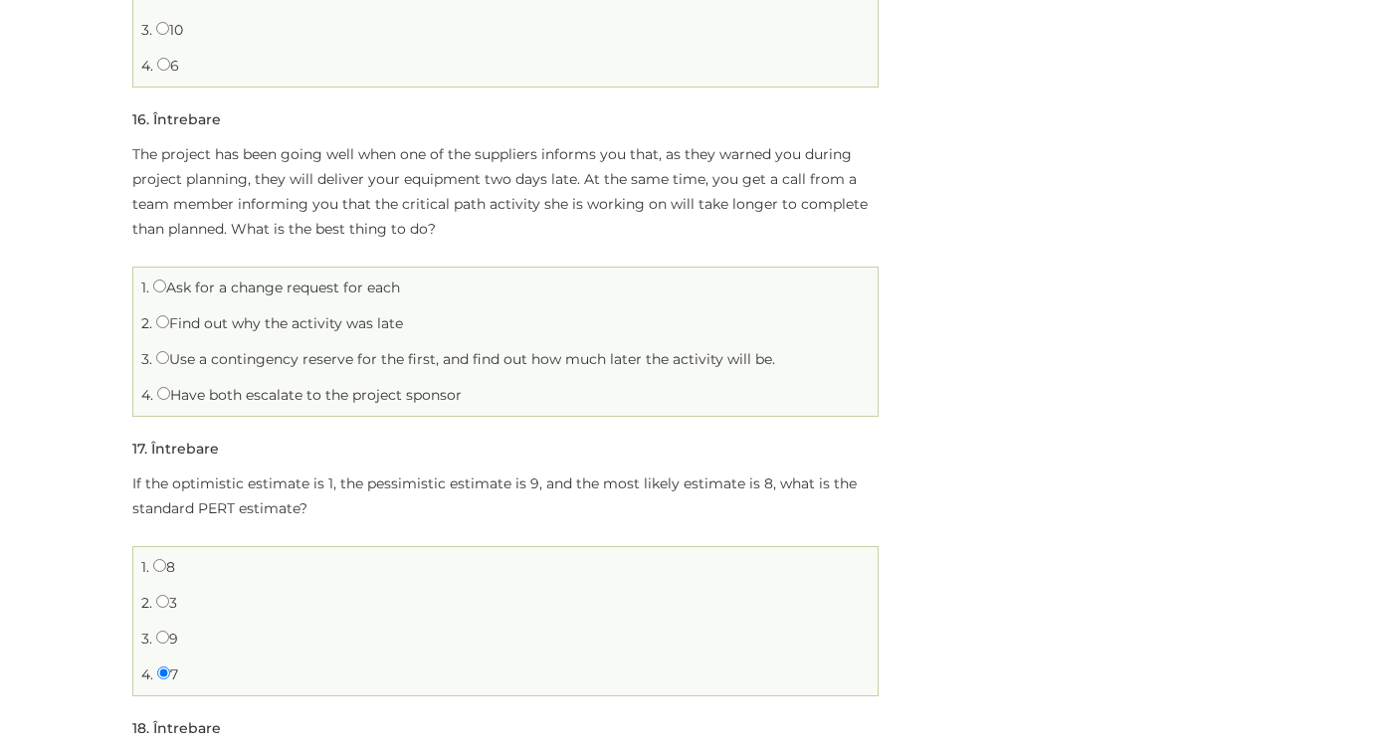
click at [229, 364] on label "Use a contingency reserve for the first, and find out how much later the activi…" at bounding box center [465, 359] width 619 height 18
click at [169, 364] on input "Use a contingency reserve for the first, and find out how much later the activi…" at bounding box center [162, 357] width 13 height 13
radio input "true"
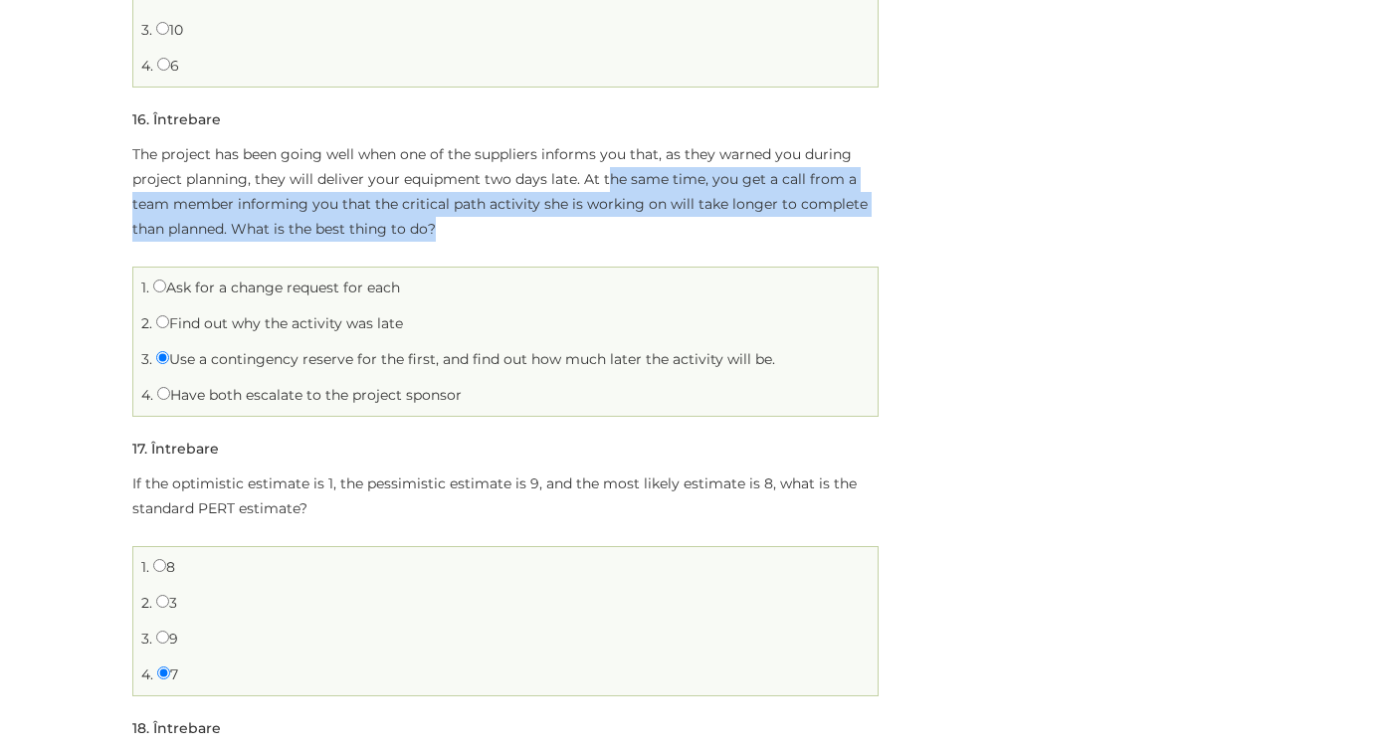
drag, startPoint x: 606, startPoint y: 178, endPoint x: 786, endPoint y: 224, distance: 185.8
click at [786, 224] on p "The project has been going well when one of the suppliers informs you that, as …" at bounding box center [505, 191] width 746 height 99
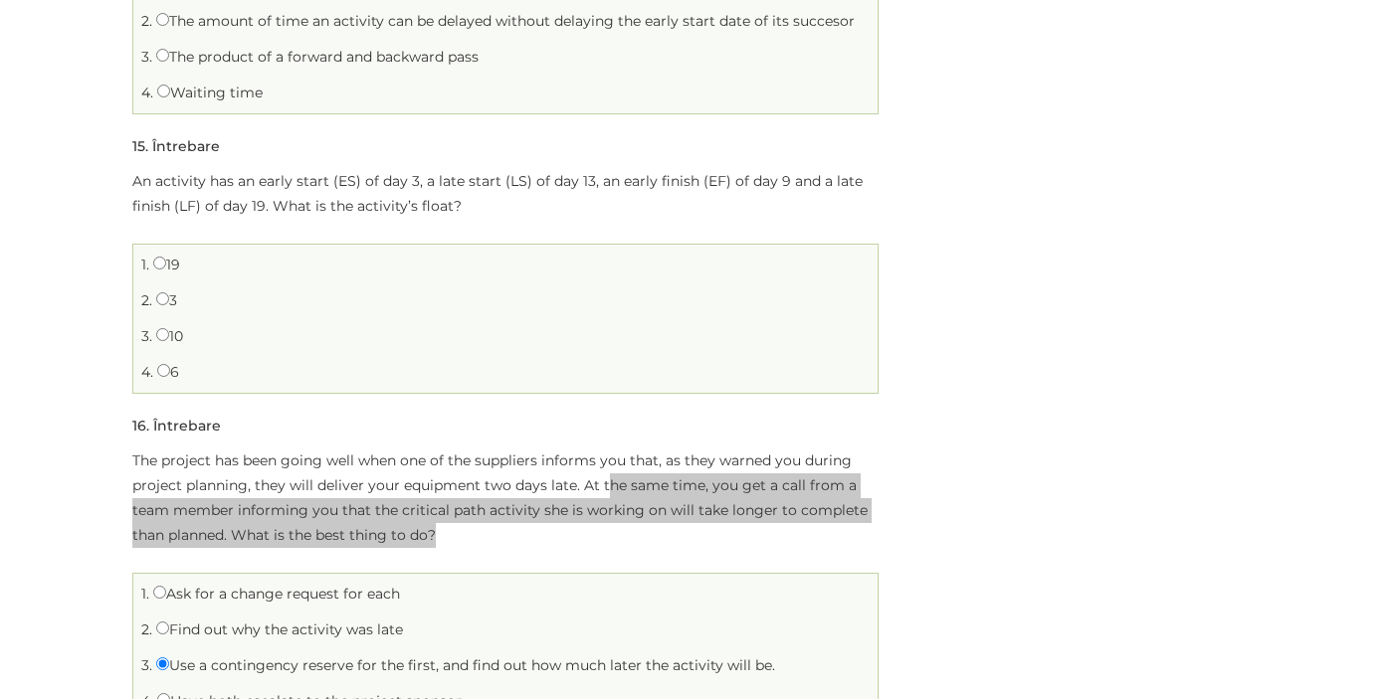
scroll to position [4565, 0]
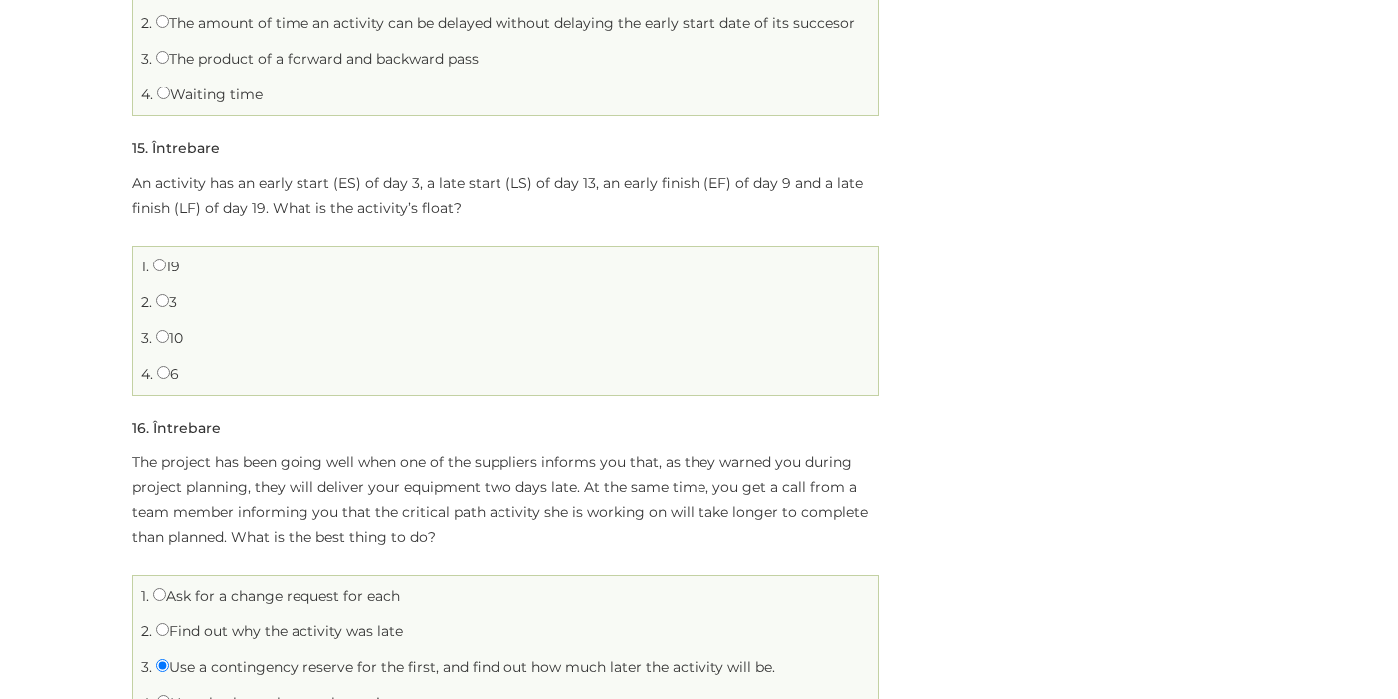
click at [495, 280] on li "1. 19" at bounding box center [505, 267] width 734 height 31
click at [159, 339] on input "10" at bounding box center [162, 336] width 13 height 13
radio input "true"
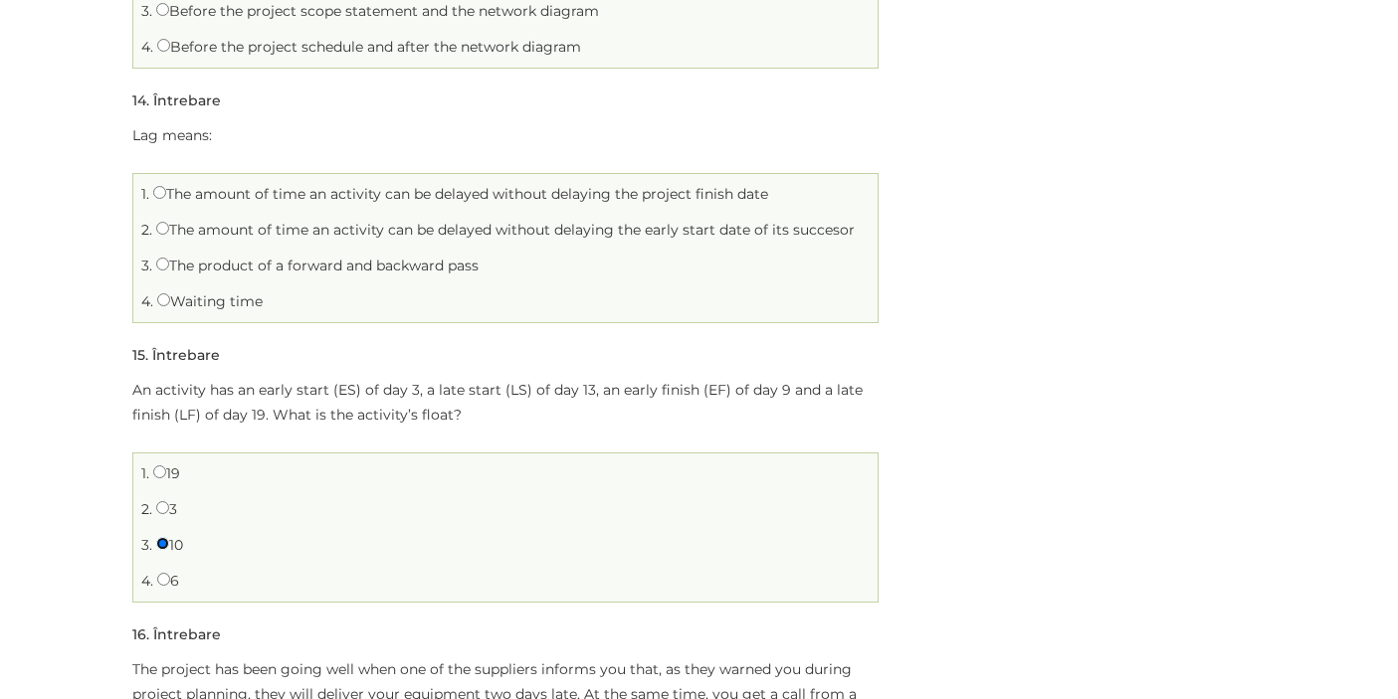
scroll to position [4325, 0]
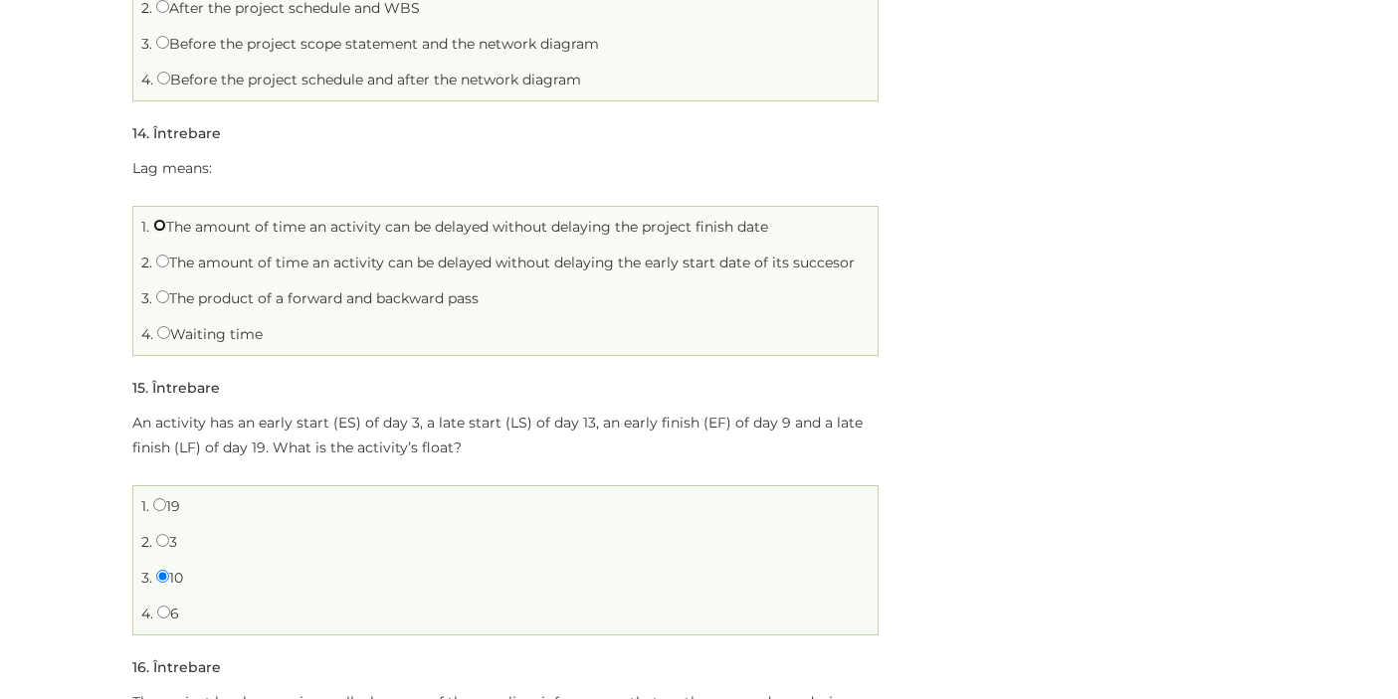
click at [164, 227] on input "The amount of time an activity can be delayed without delaying the project fini…" at bounding box center [159, 225] width 13 height 13
radio input "true"
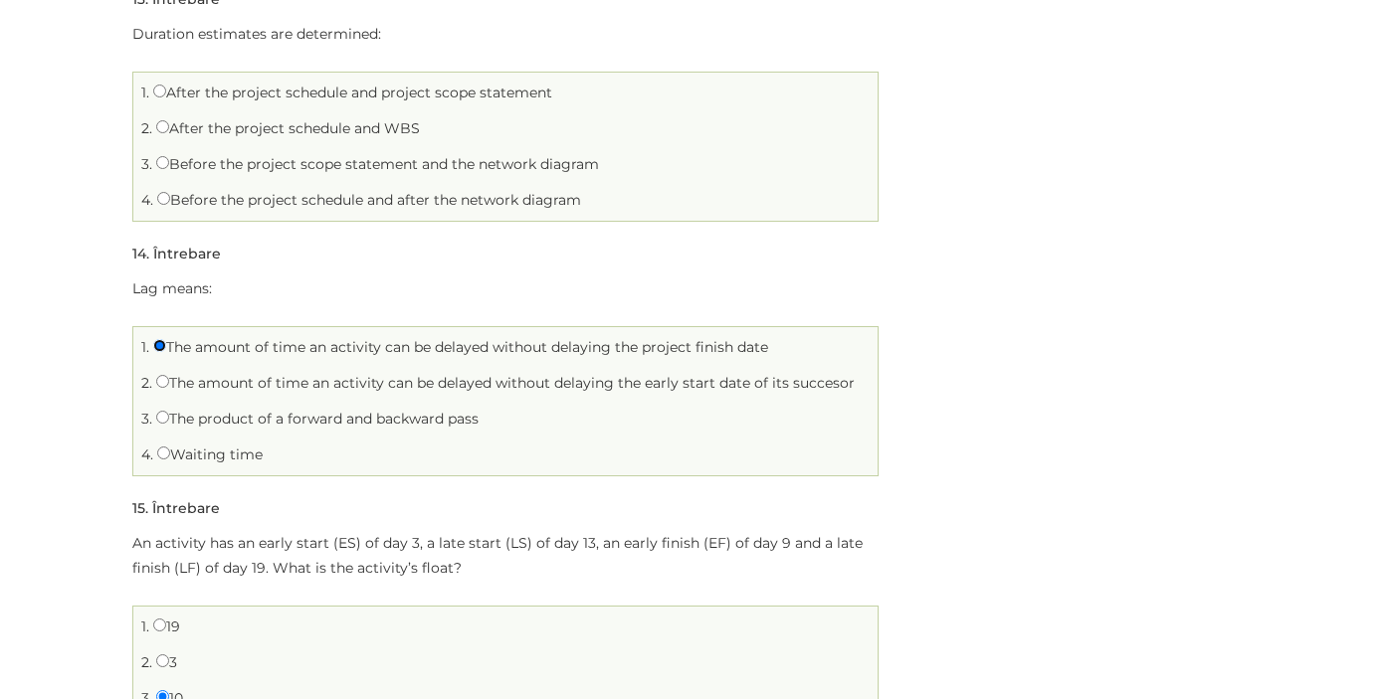
scroll to position [3929, 0]
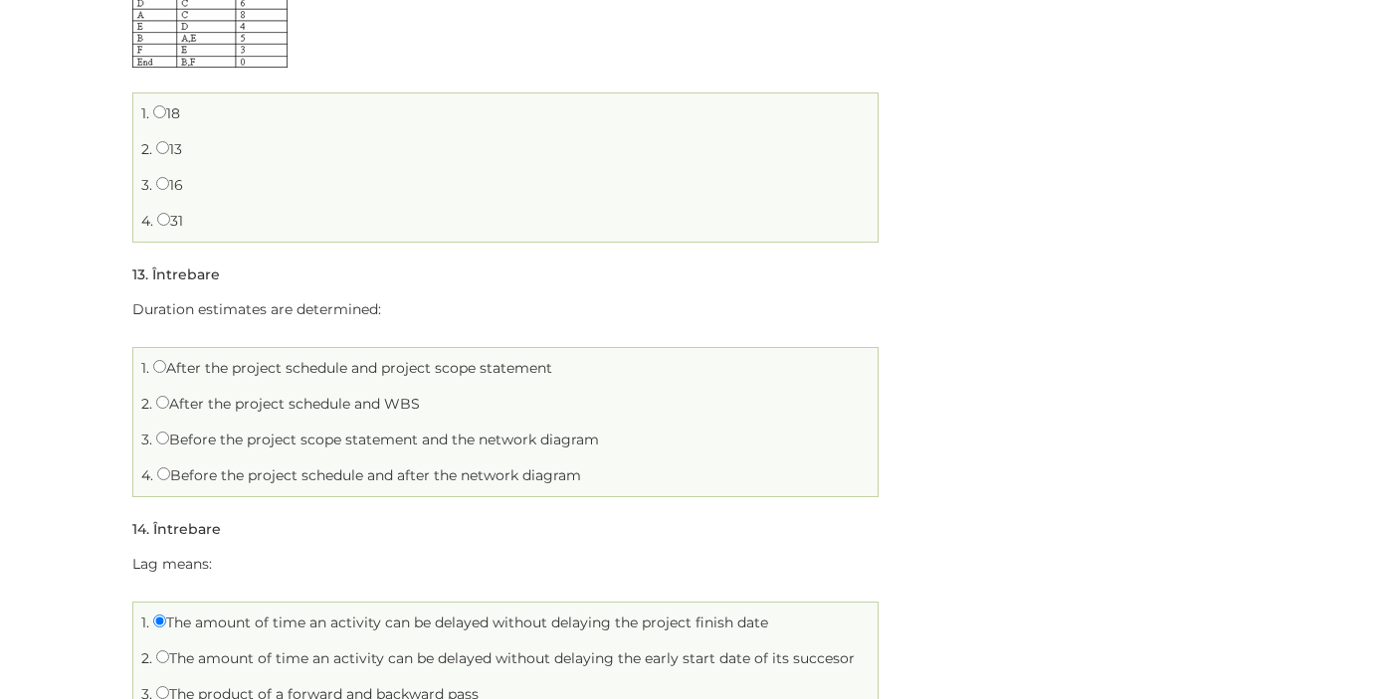
click at [169, 369] on label "After the project schedule and project scope statement" at bounding box center [352, 368] width 399 height 18
click at [166, 369] on input "After the project schedule and project scope statement" at bounding box center [159, 366] width 13 height 13
radio input "true"
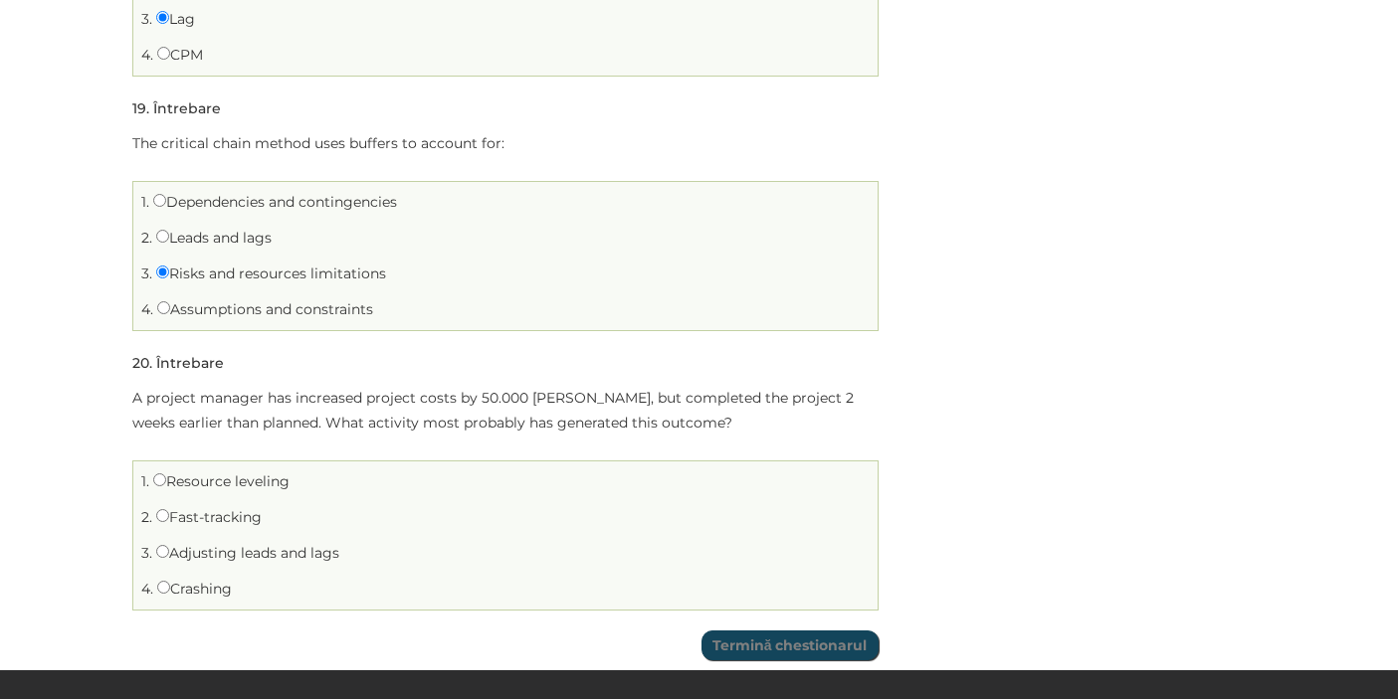
scroll to position [5830, 0]
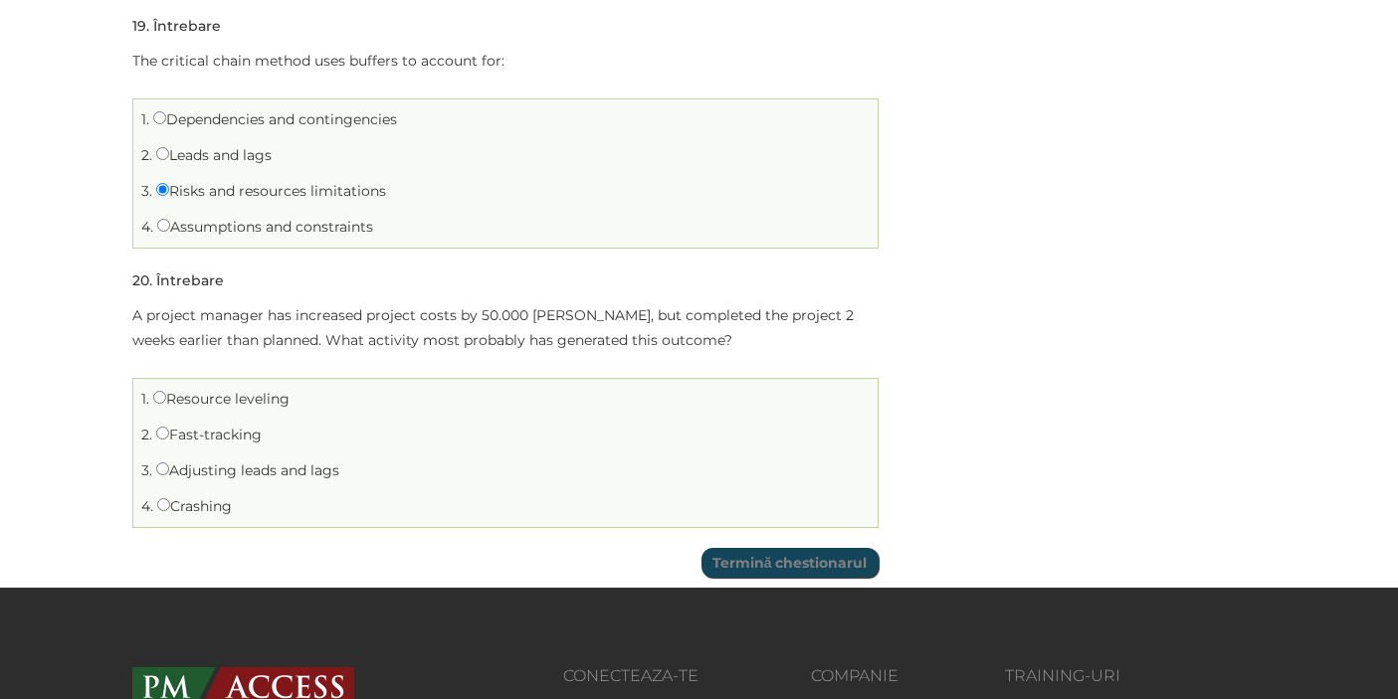
click at [206, 510] on label "Crashing" at bounding box center [194, 506] width 75 height 18
click at [170, 510] on input "Crashing" at bounding box center [163, 504] width 13 height 13
radio input "true"
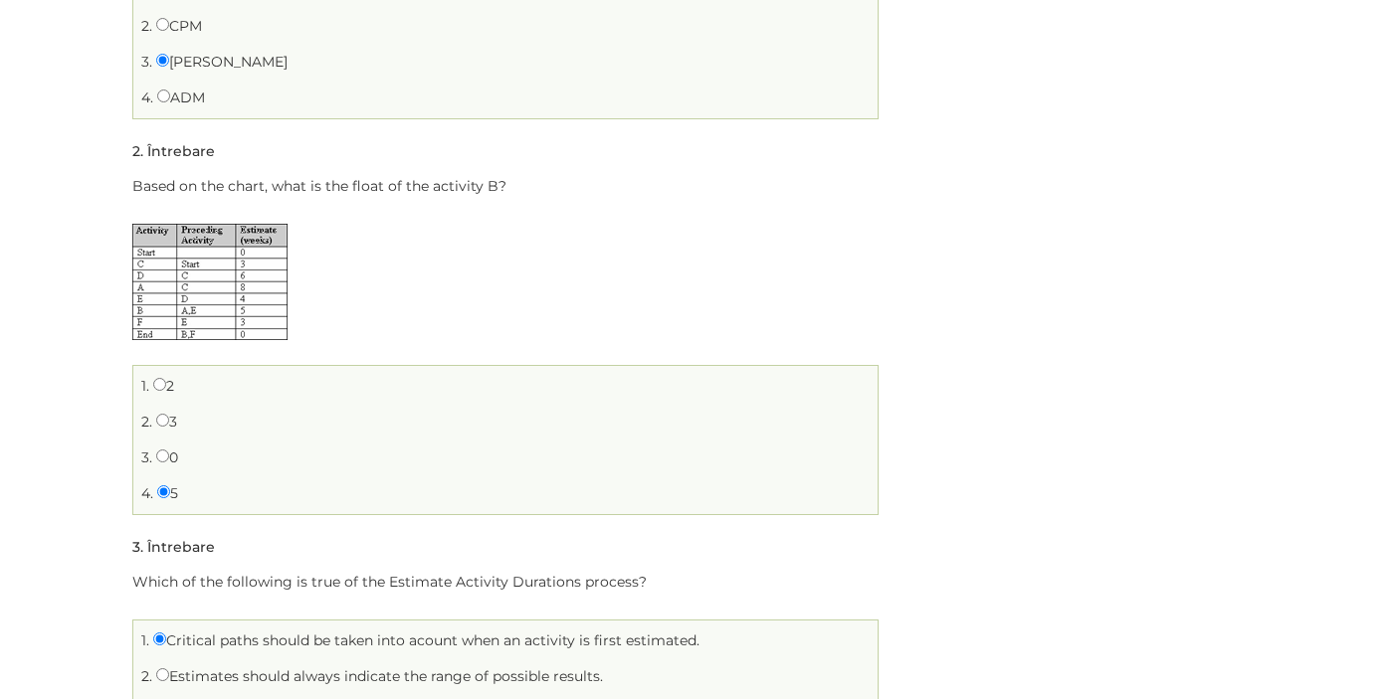
scroll to position [426, 0]
click at [161, 455] on input "0" at bounding box center [162, 457] width 13 height 13
radio input "true"
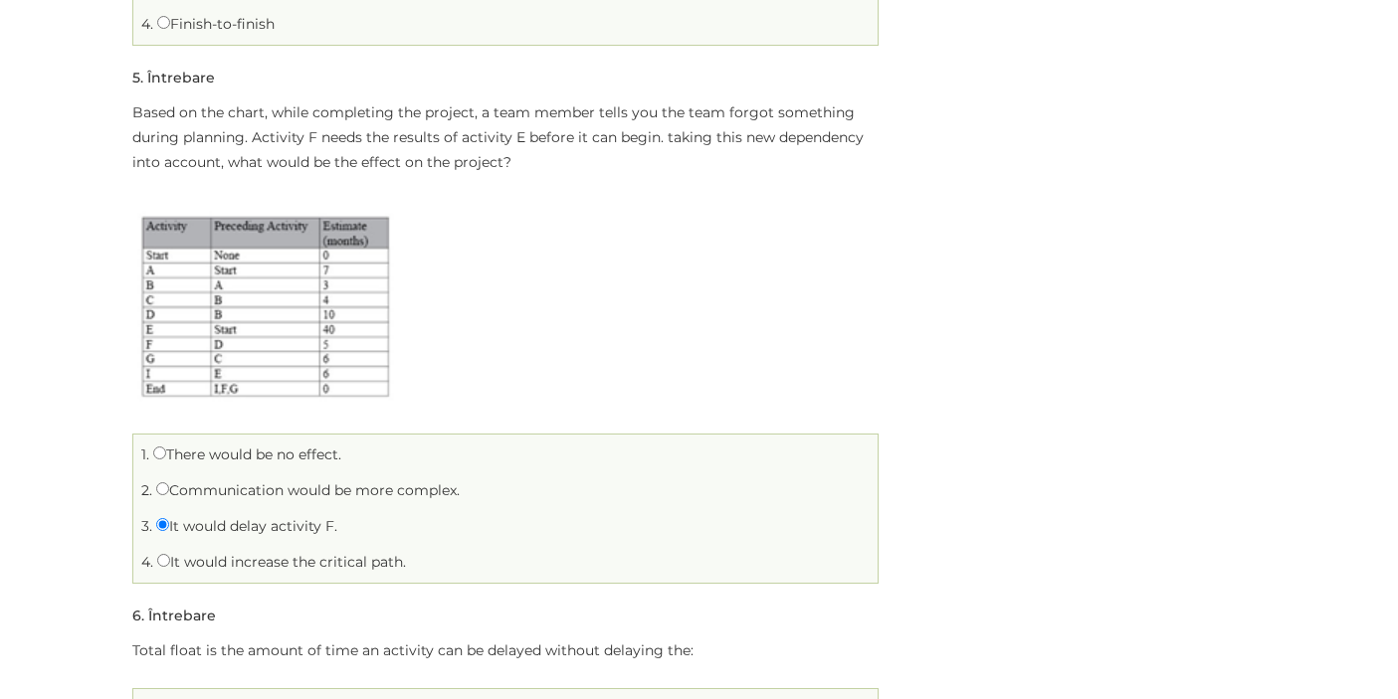
scroll to position [1425, 0]
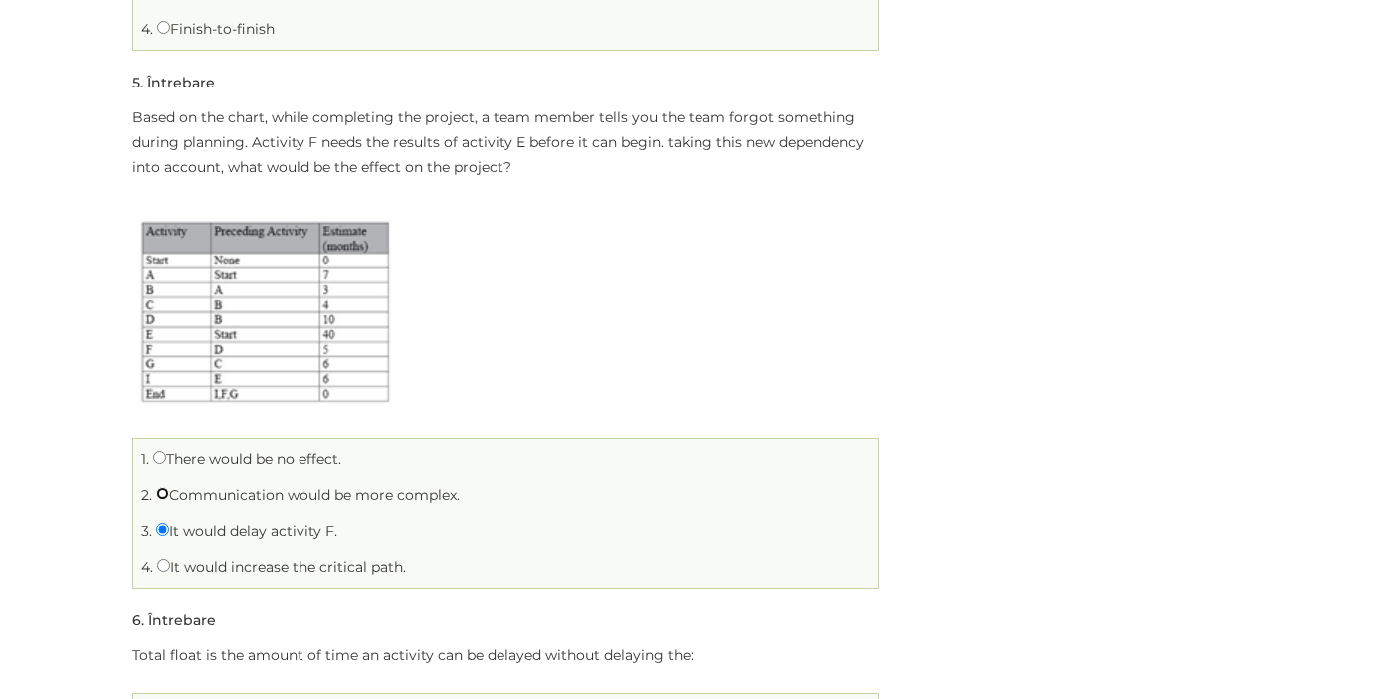
click at [166, 491] on input "Communication would be more complex." at bounding box center [162, 493] width 13 height 13
radio input "true"
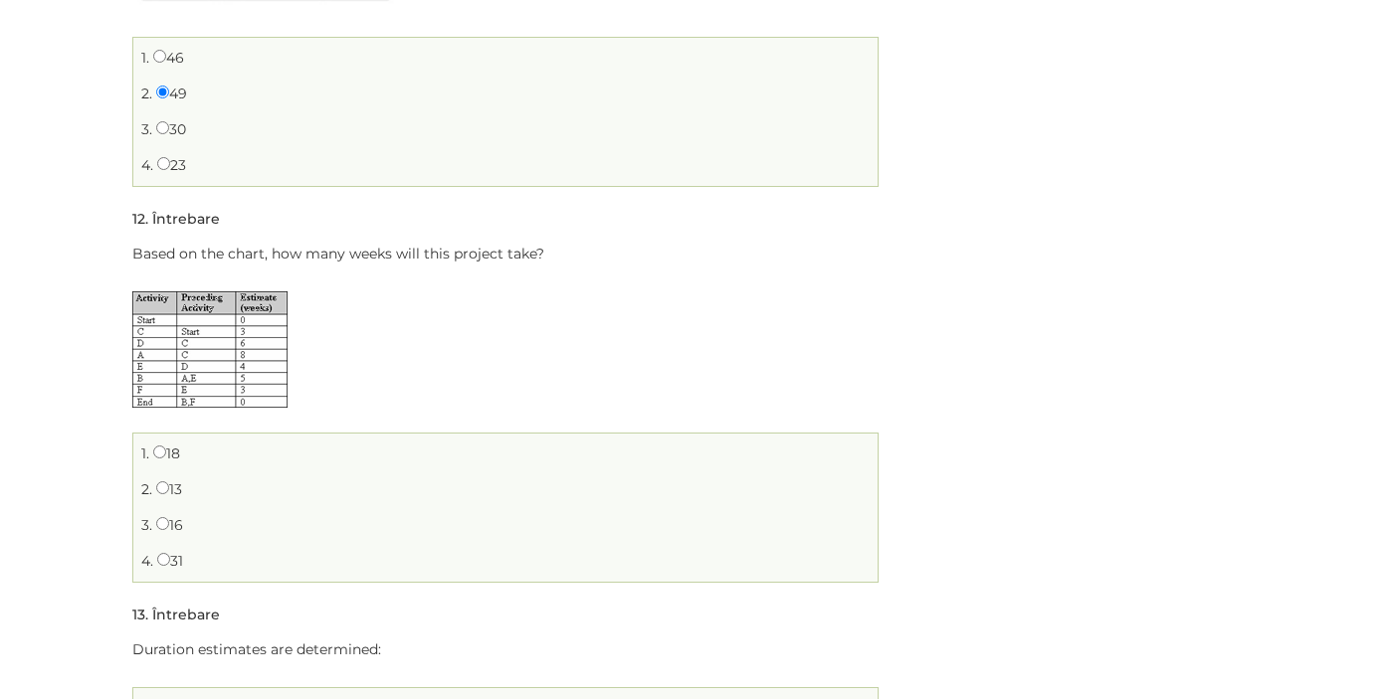
scroll to position [3585, 0]
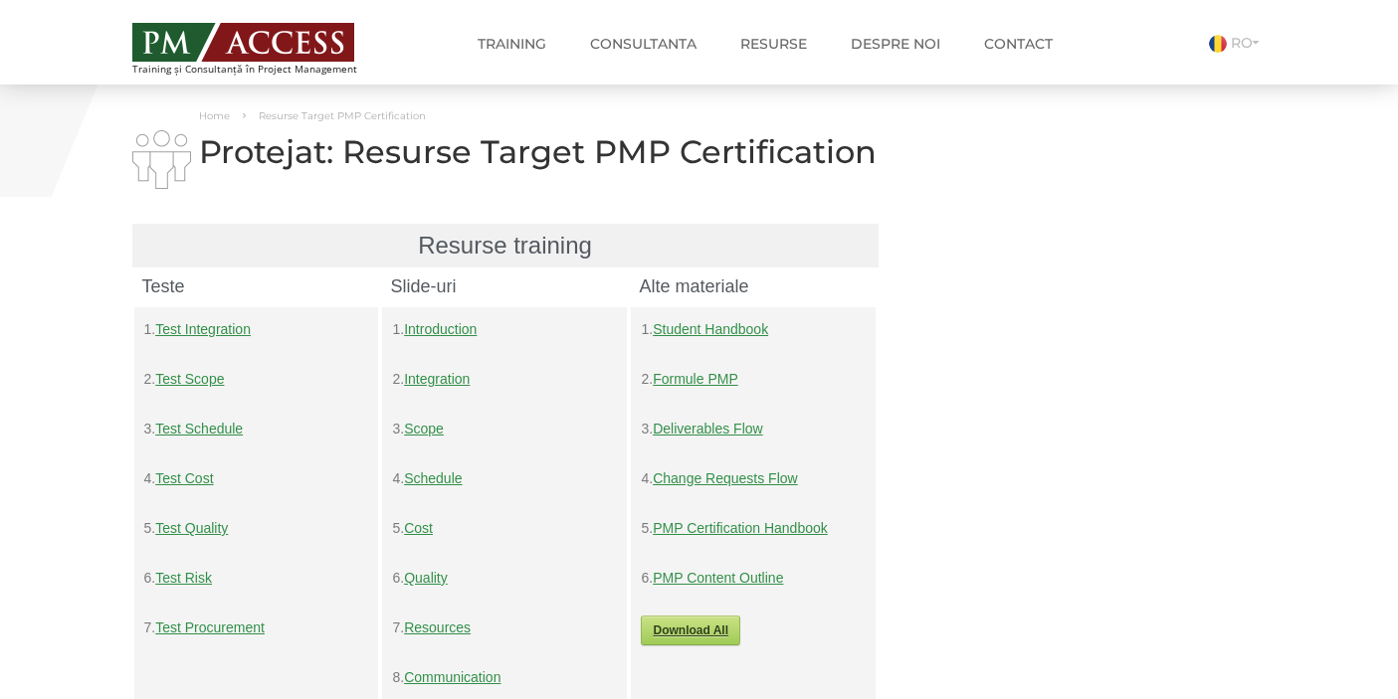
click at [715, 383] on link "Formule PMP" at bounding box center [696, 379] width 86 height 16
click at [730, 332] on link "Student Handbook" at bounding box center [710, 329] width 115 height 16
click at [736, 531] on link "PMP Certification Handbook" at bounding box center [740, 528] width 175 height 16
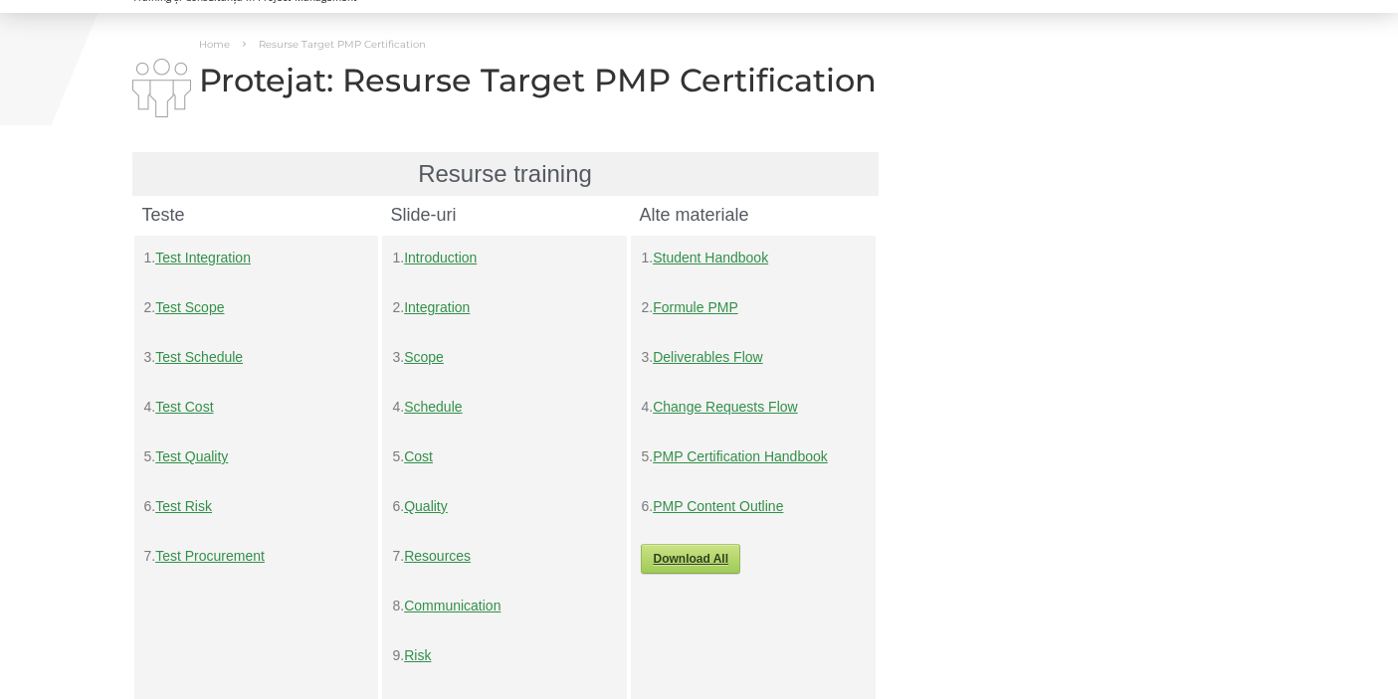
scroll to position [74, 0]
click at [428, 456] on link "Cost" at bounding box center [418, 455] width 29 height 16
click at [440, 411] on link "Schedule" at bounding box center [433, 405] width 58 height 16
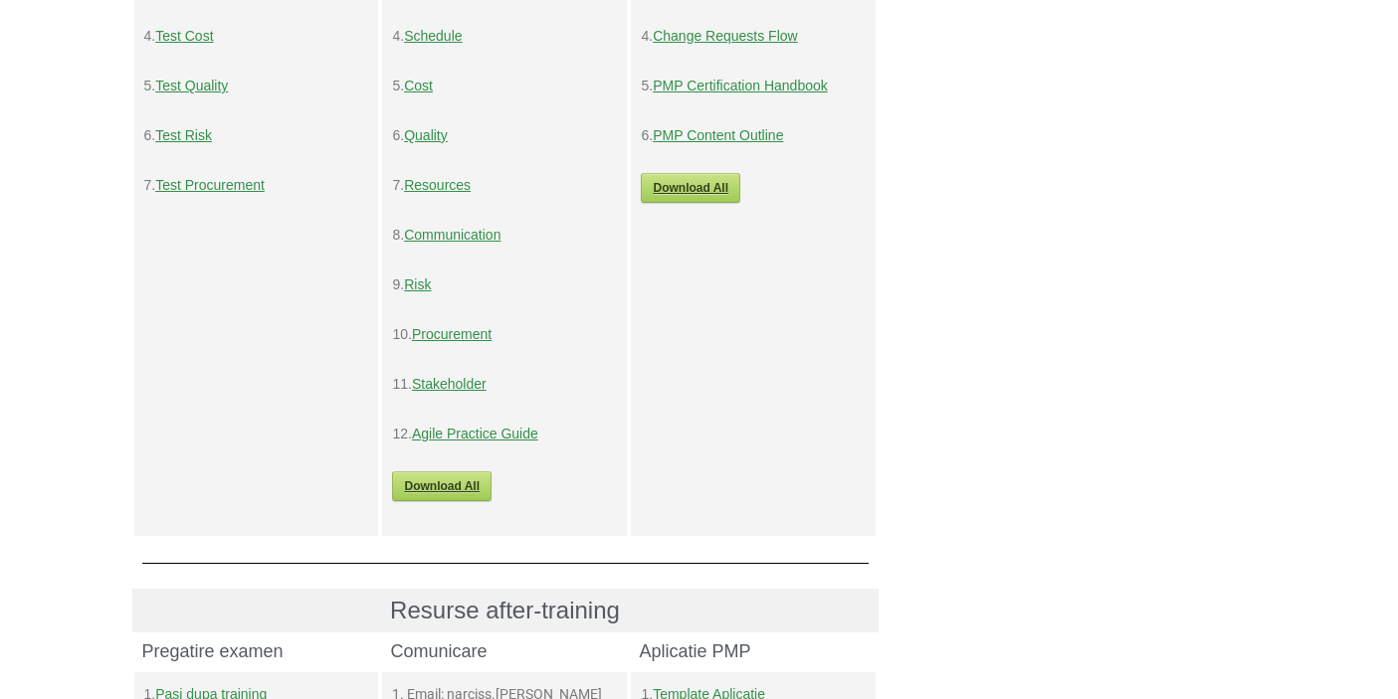
scroll to position [442, 0]
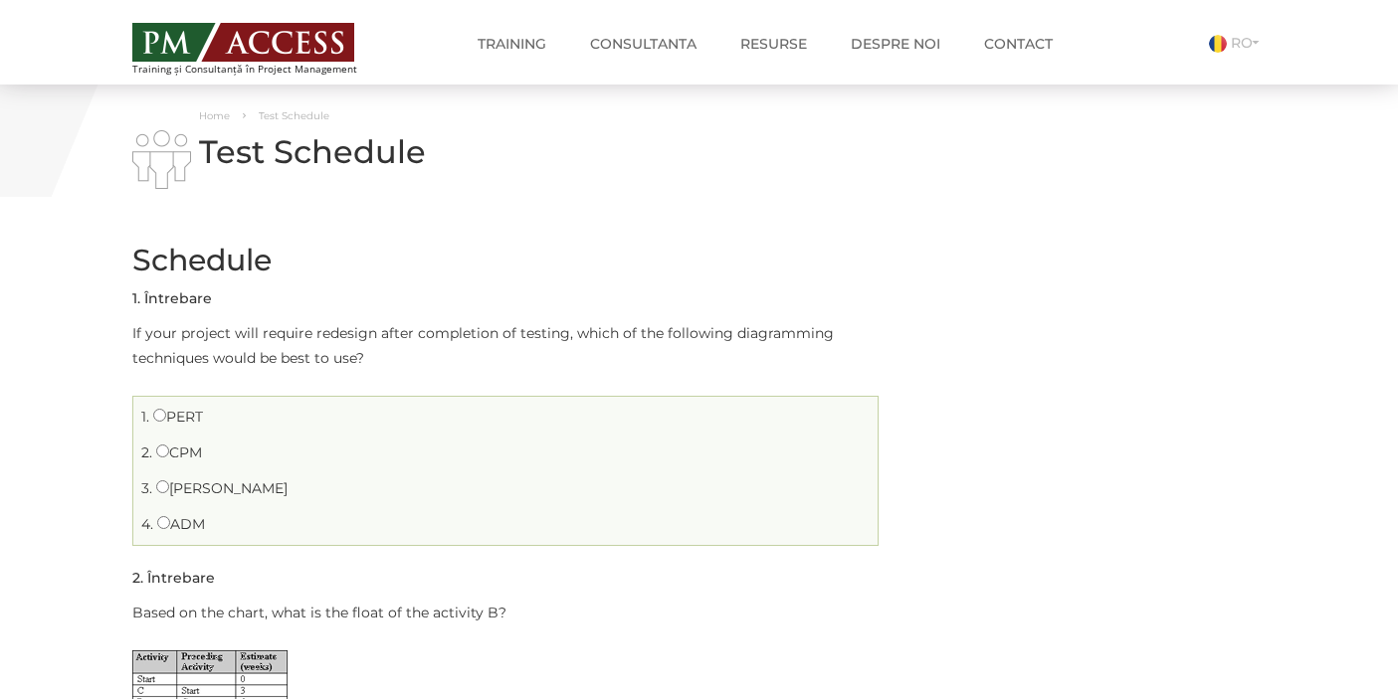
click at [166, 493] on label "[PERSON_NAME]" at bounding box center [221, 488] width 131 height 18
click at [166, 493] on input "[PERSON_NAME]" at bounding box center [162, 486] width 13 height 13
radio input "true"
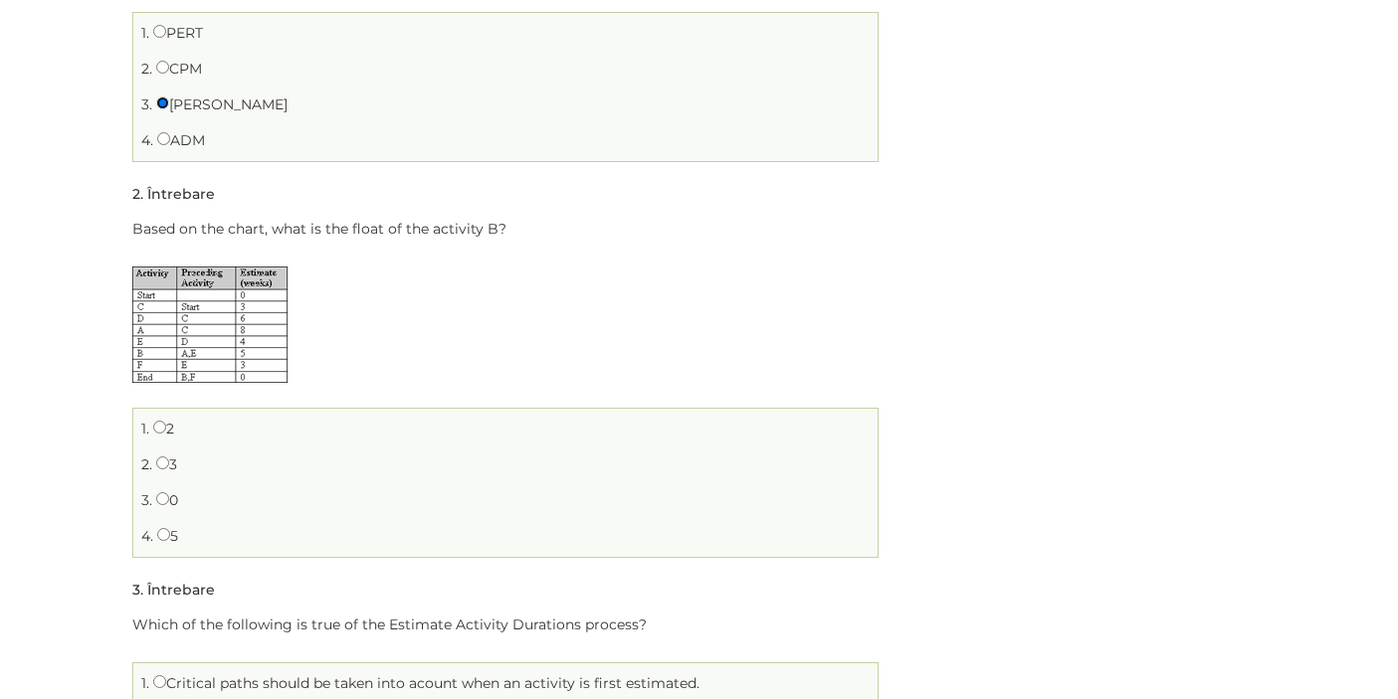
scroll to position [403, 0]
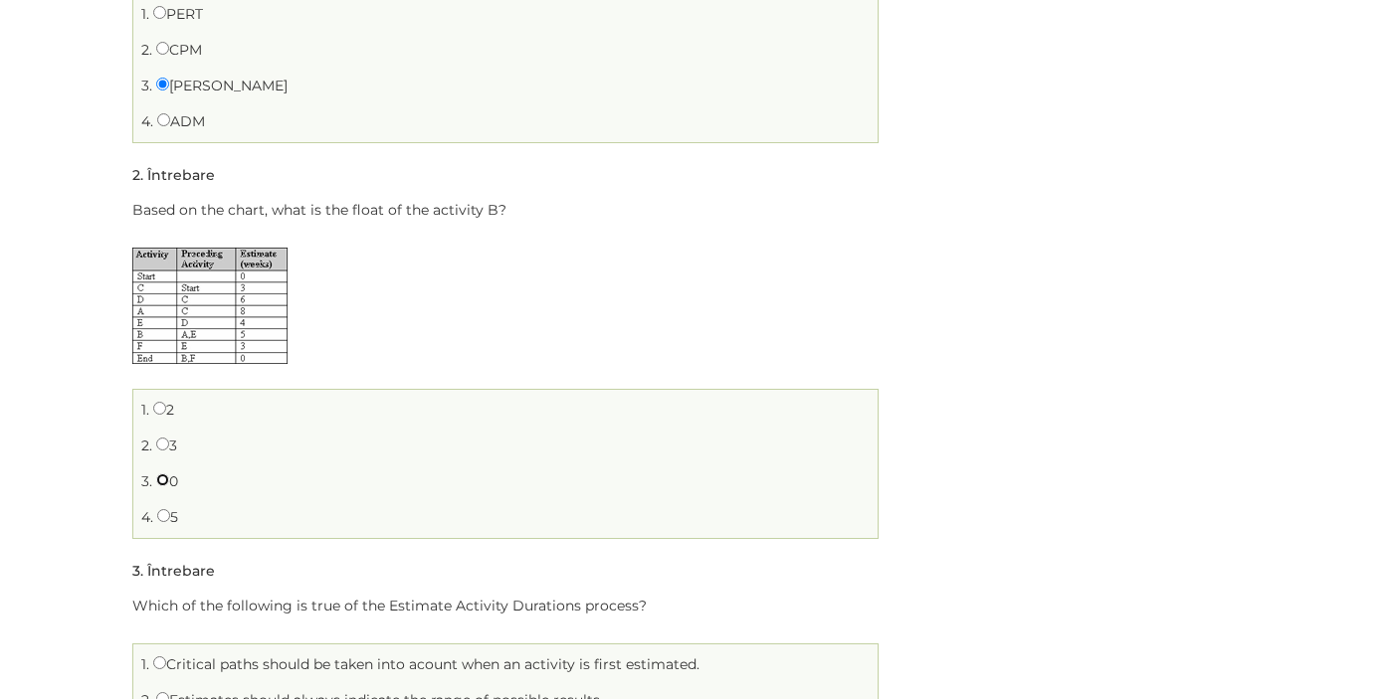
click at [161, 478] on input "0" at bounding box center [162, 479] width 13 height 13
radio input "true"
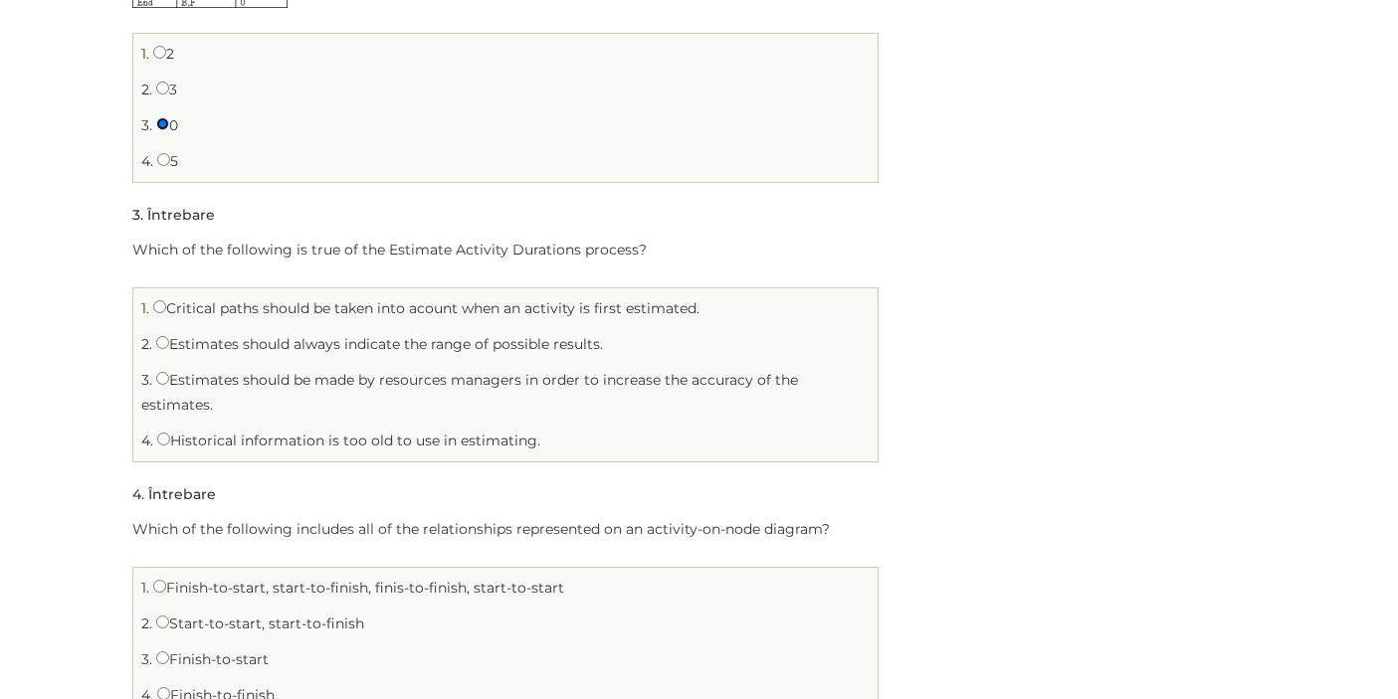
scroll to position [764, 0]
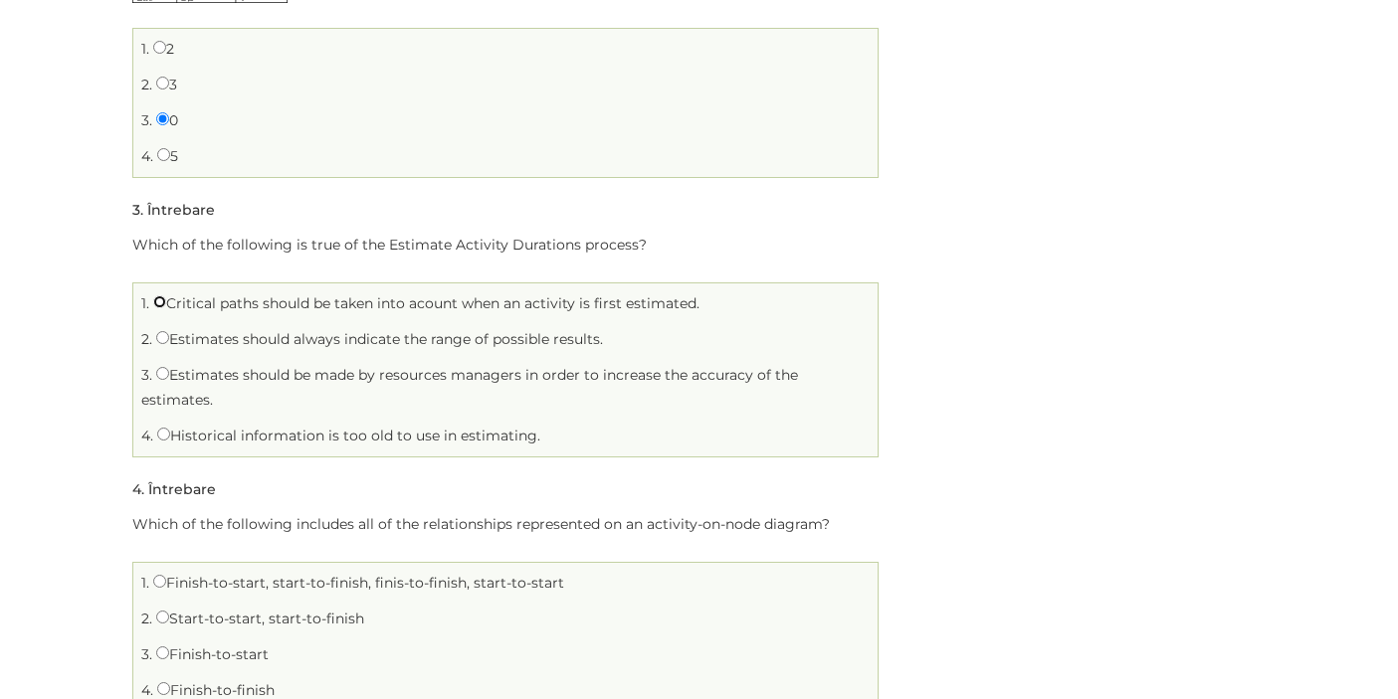
click at [160, 295] on input "Critical paths should be taken into acount when an activity is first estimated." at bounding box center [159, 301] width 13 height 13
radio input "true"
click at [165, 337] on input "Estimates should always indicate the range of possible results." at bounding box center [162, 337] width 13 height 13
radio input "true"
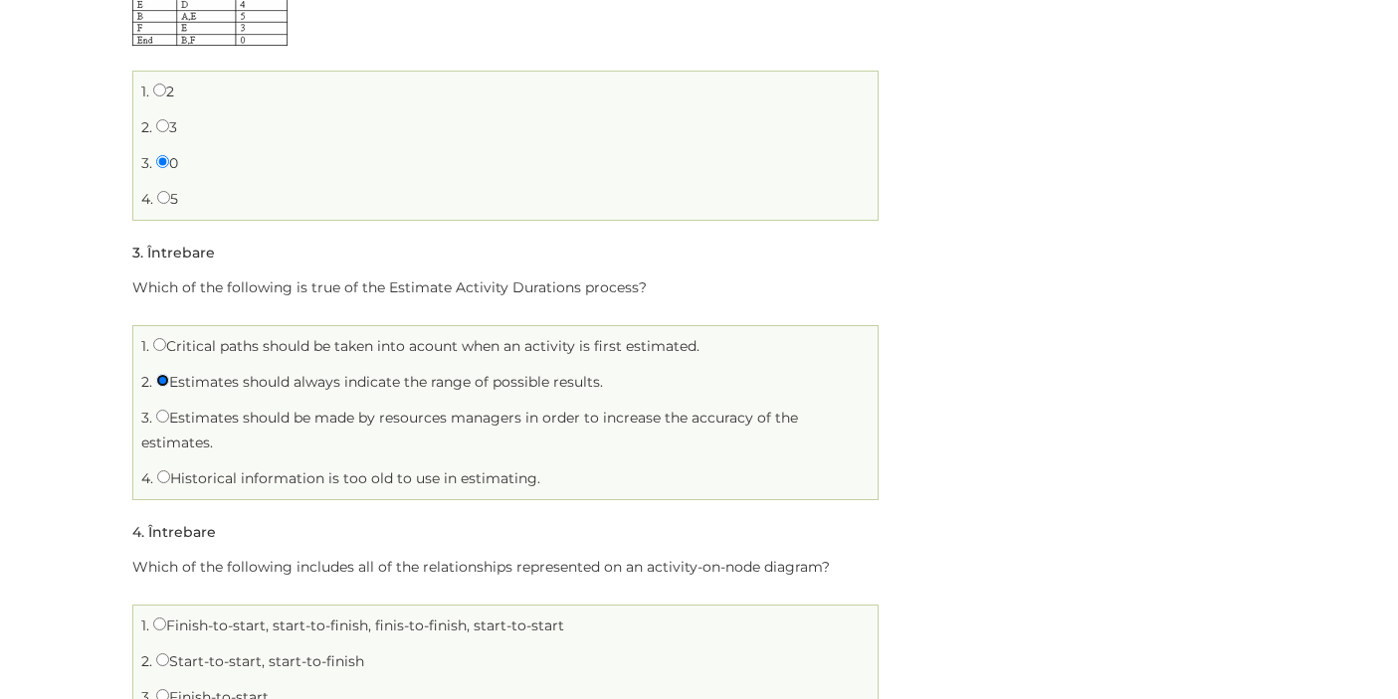
scroll to position [918, 0]
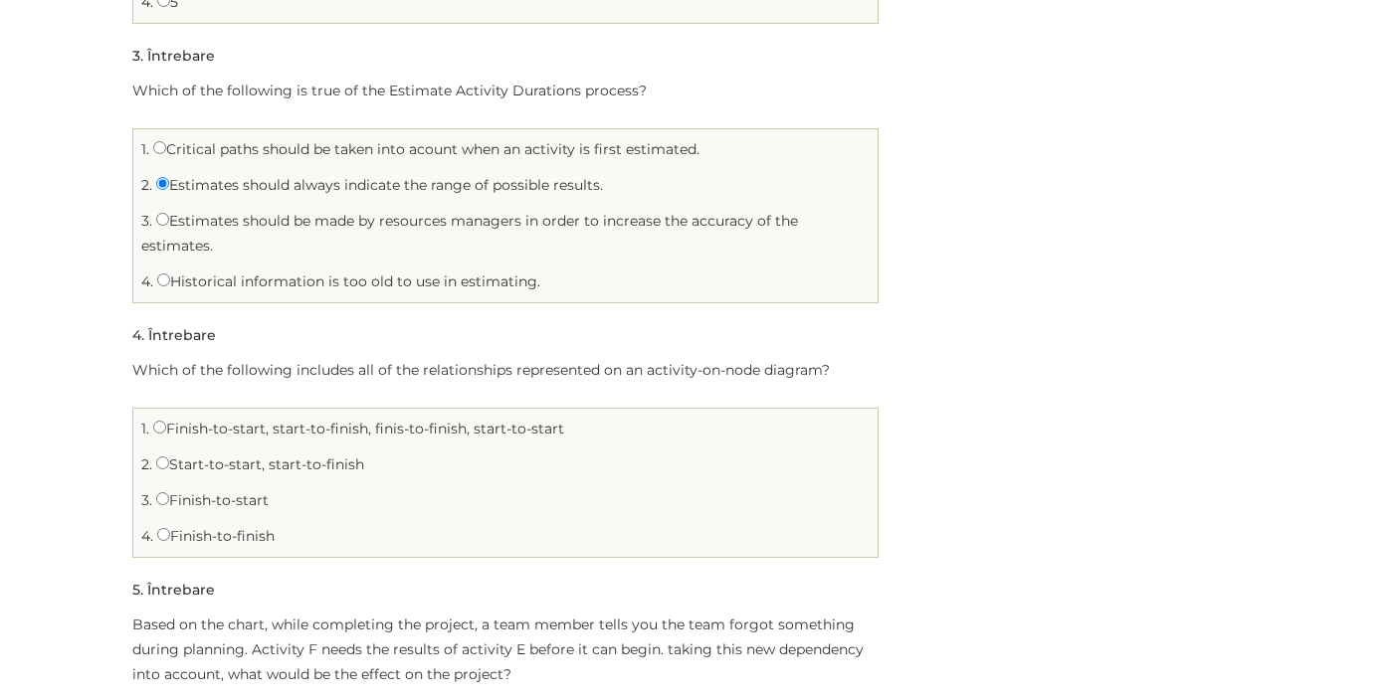
click at [173, 427] on label "Finish-to-start, start-to-finish, finis-to-finish, start-to-start" at bounding box center [358, 429] width 411 height 18
click at [166, 427] on input "Finish-to-start, start-to-finish, finis-to-finish, start-to-start" at bounding box center [159, 427] width 13 height 13
radio input "true"
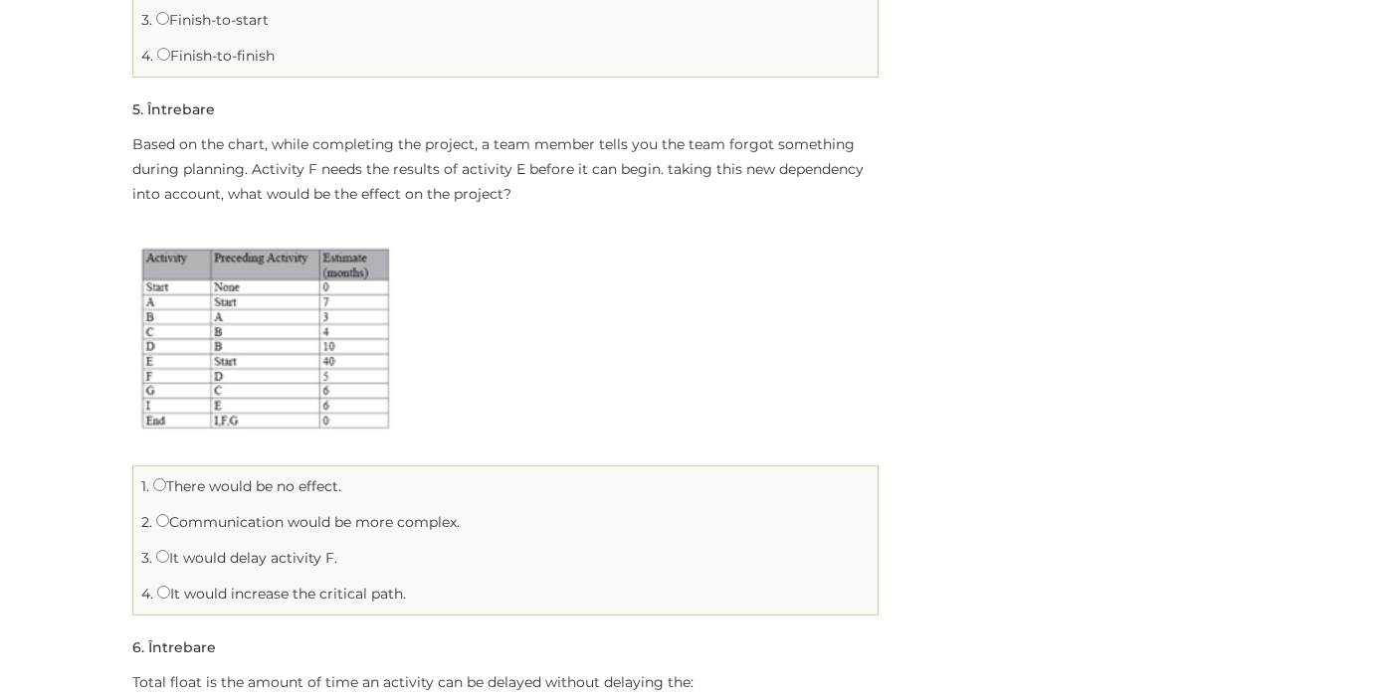
scroll to position [1403, 0]
click at [165, 592] on input "It would increase the critical path." at bounding box center [163, 588] width 13 height 13
radio input "true"
click at [302, 555] on label "It would delay activity F." at bounding box center [246, 554] width 181 height 18
click at [169, 555] on input "It would delay activity F." at bounding box center [162, 552] width 13 height 13
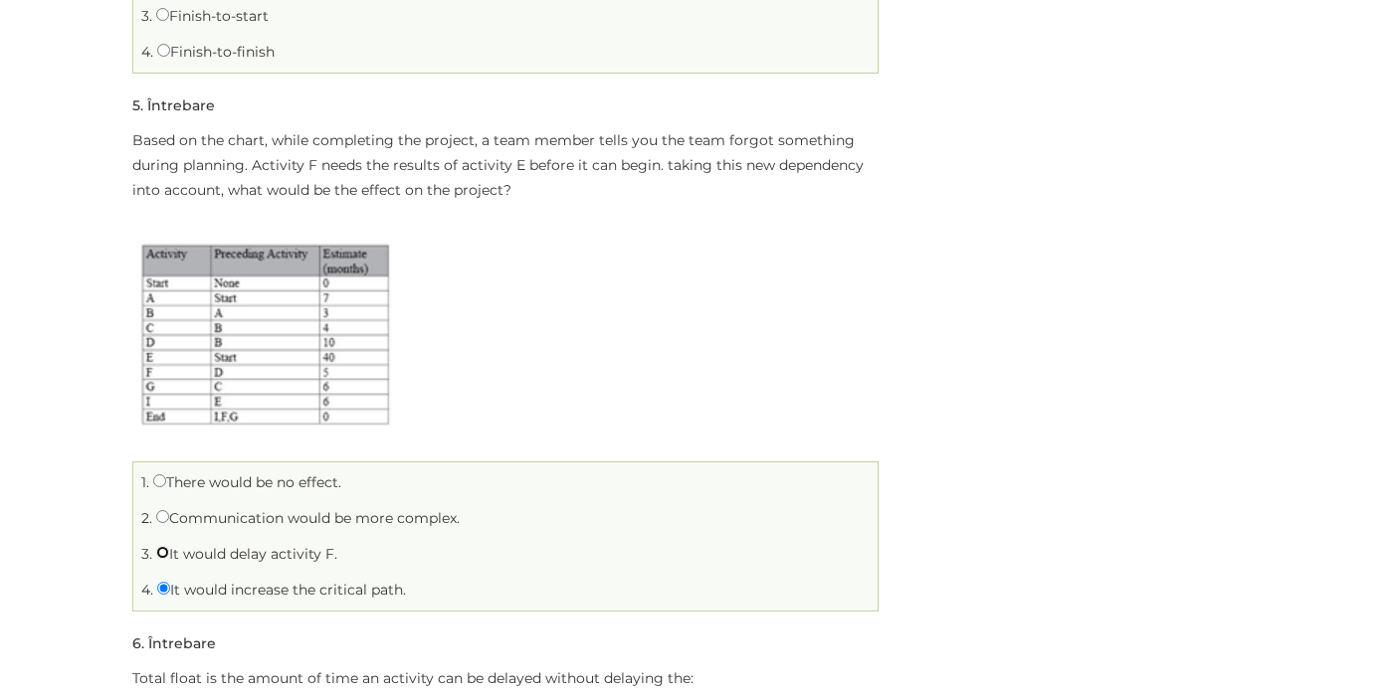
radio input "true"
click at [275, 516] on label "Communication would be more complex." at bounding box center [307, 518] width 303 height 18
click at [169, 516] on input "Communication would be more complex." at bounding box center [162, 516] width 13 height 13
radio input "true"
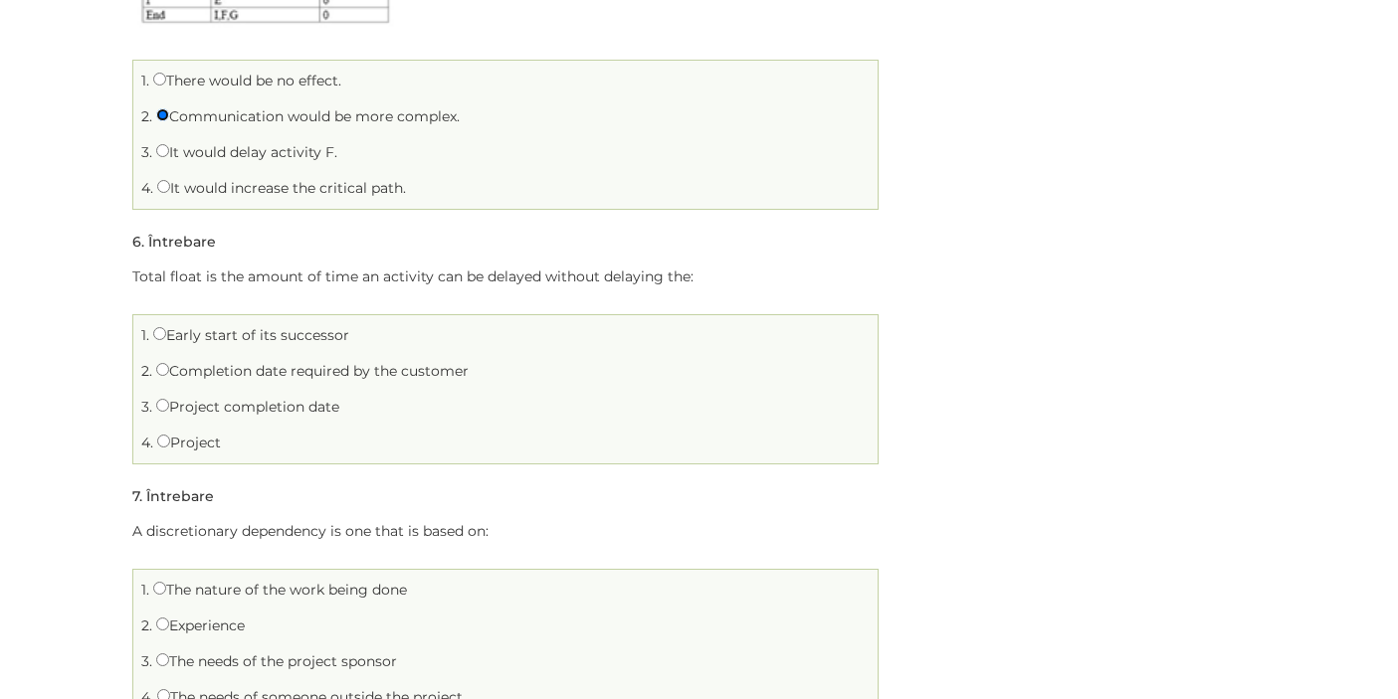
scroll to position [1805, 0]
click at [163, 370] on input "Completion date required by the customer" at bounding box center [162, 368] width 13 height 13
radio input "true"
click at [159, 399] on input "Project completion date" at bounding box center [162, 404] width 13 height 13
radio input "true"
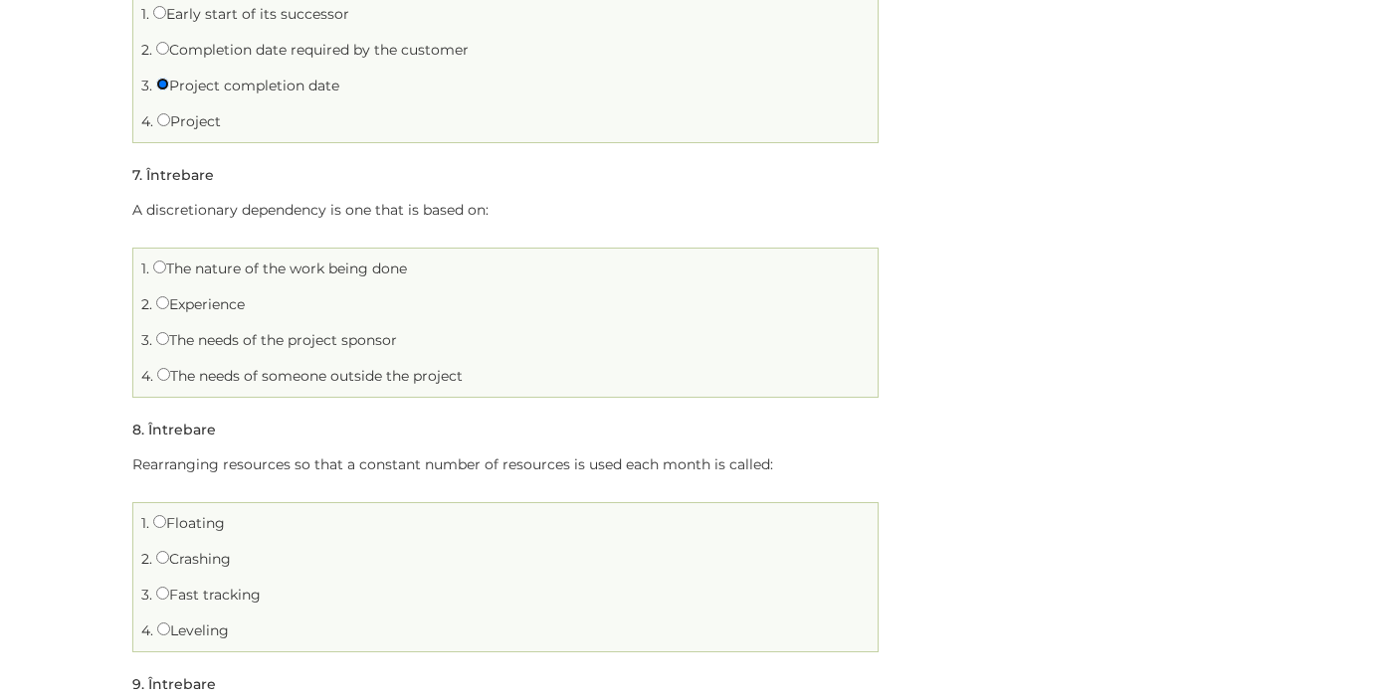
scroll to position [2129, 0]
click at [168, 265] on label "The nature of the work being done" at bounding box center [280, 266] width 254 height 18
click at [166, 265] on input "The nature of the work being done" at bounding box center [159, 264] width 13 height 13
radio input "true"
click at [161, 302] on input "Experience" at bounding box center [162, 299] width 13 height 13
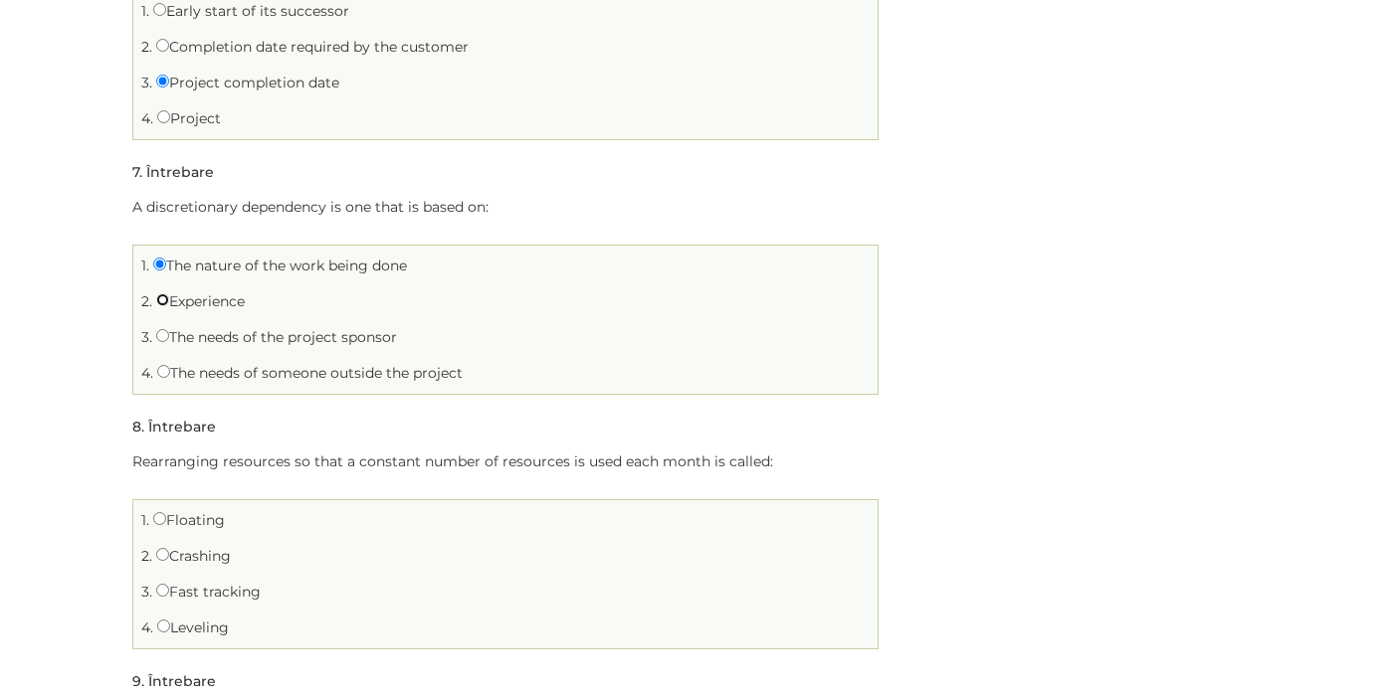
radio input "true"
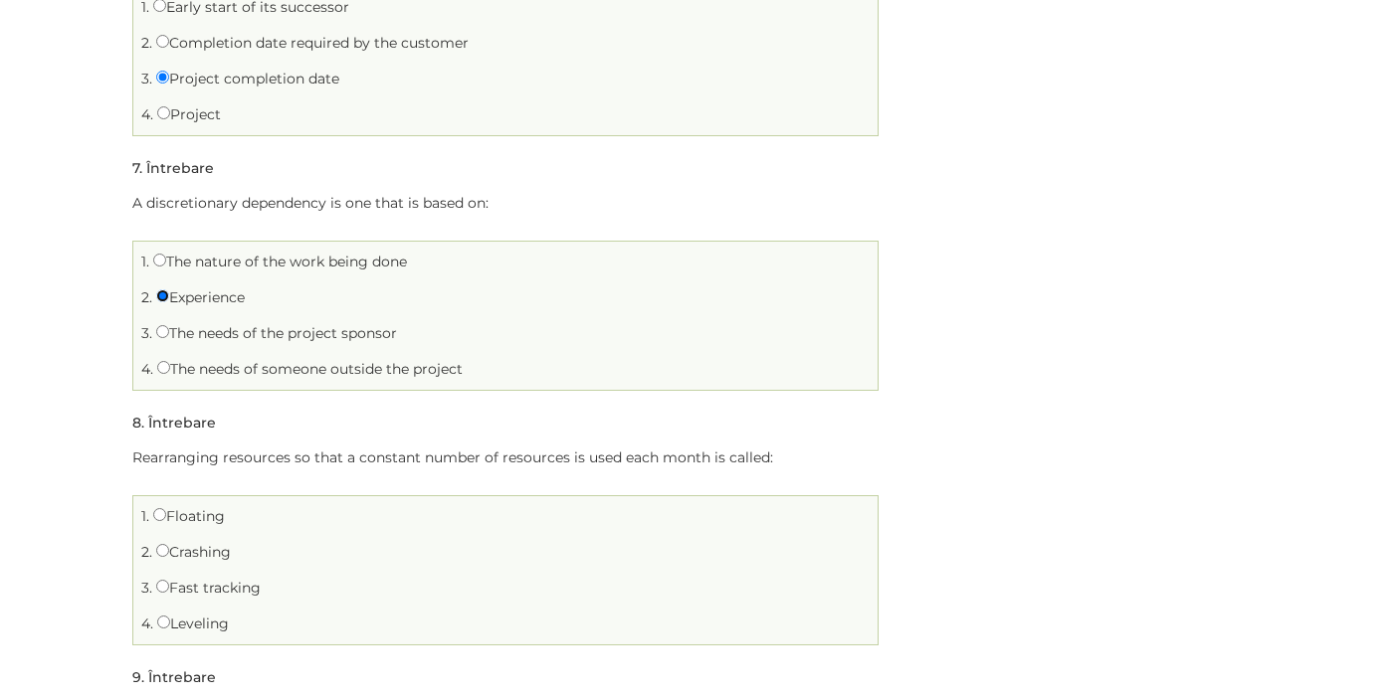
scroll to position [2137, 0]
click at [218, 616] on label "Leveling" at bounding box center [193, 620] width 72 height 18
click at [170, 616] on input "Leveling" at bounding box center [163, 618] width 13 height 13
radio input "true"
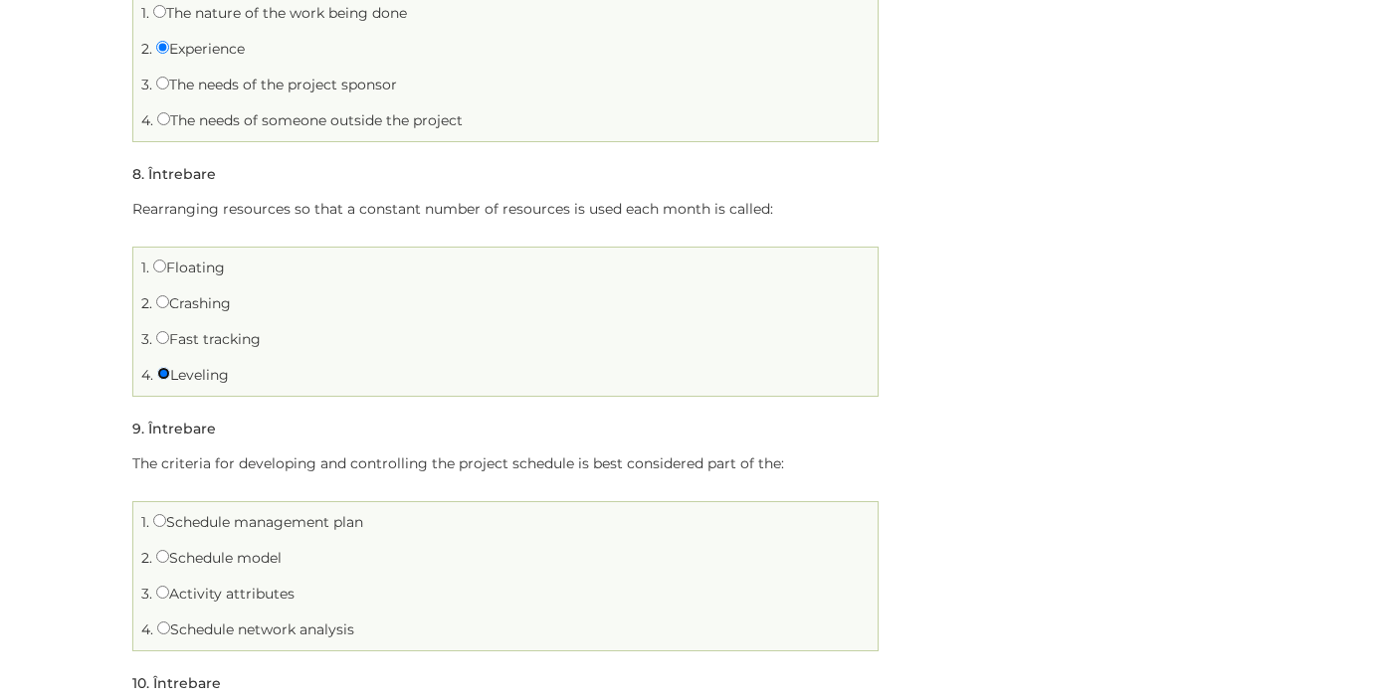
scroll to position [2414, 0]
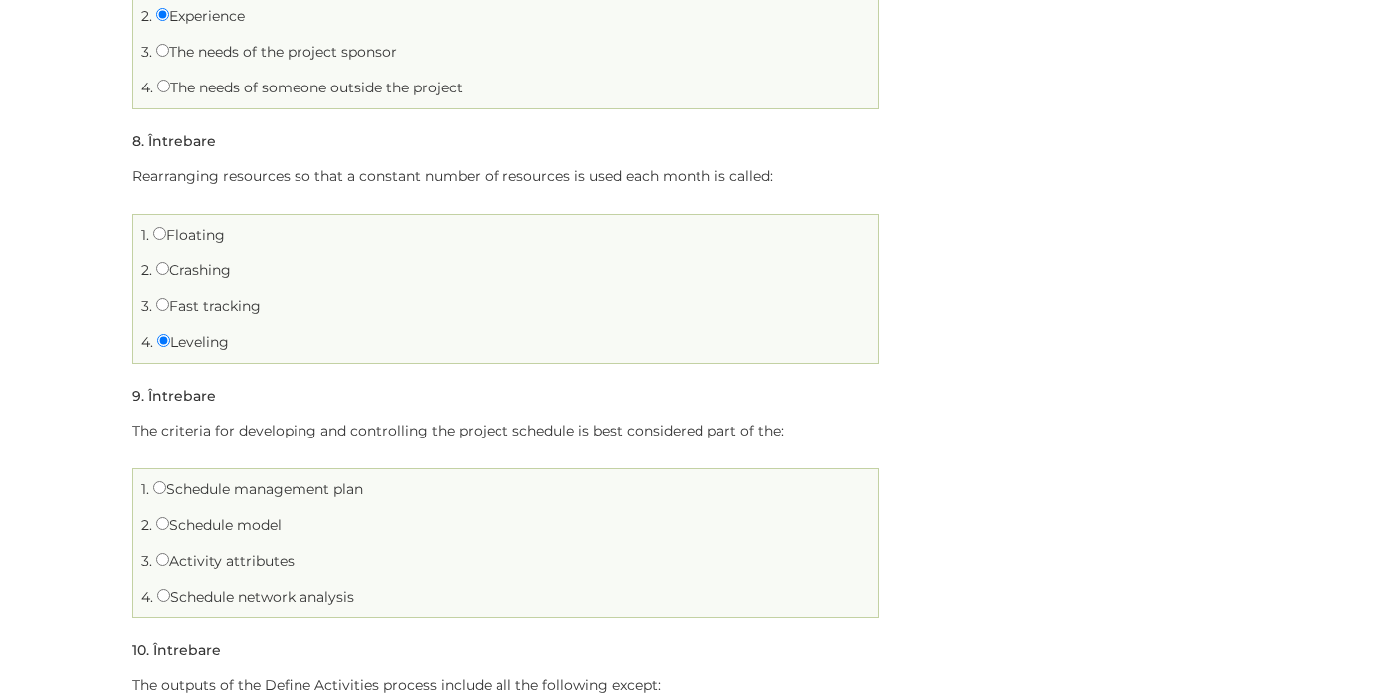
click at [315, 494] on label "Schedule management plan" at bounding box center [258, 489] width 210 height 18
click at [166, 494] on input "Schedule management plan" at bounding box center [159, 487] width 13 height 13
radio input "true"
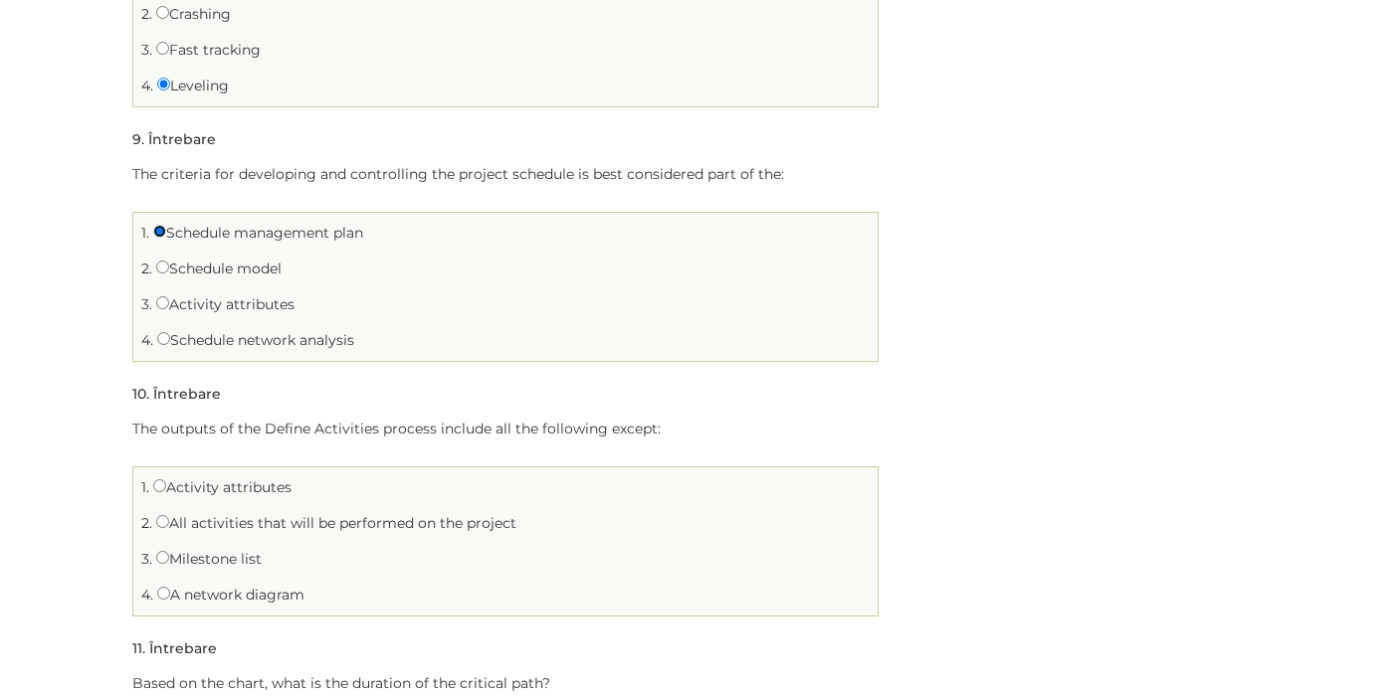
scroll to position [2672, 0]
click at [200, 594] on label "A network diagram" at bounding box center [230, 594] width 147 height 18
click at [170, 594] on input "A network diagram" at bounding box center [163, 592] width 13 height 13
radio input "true"
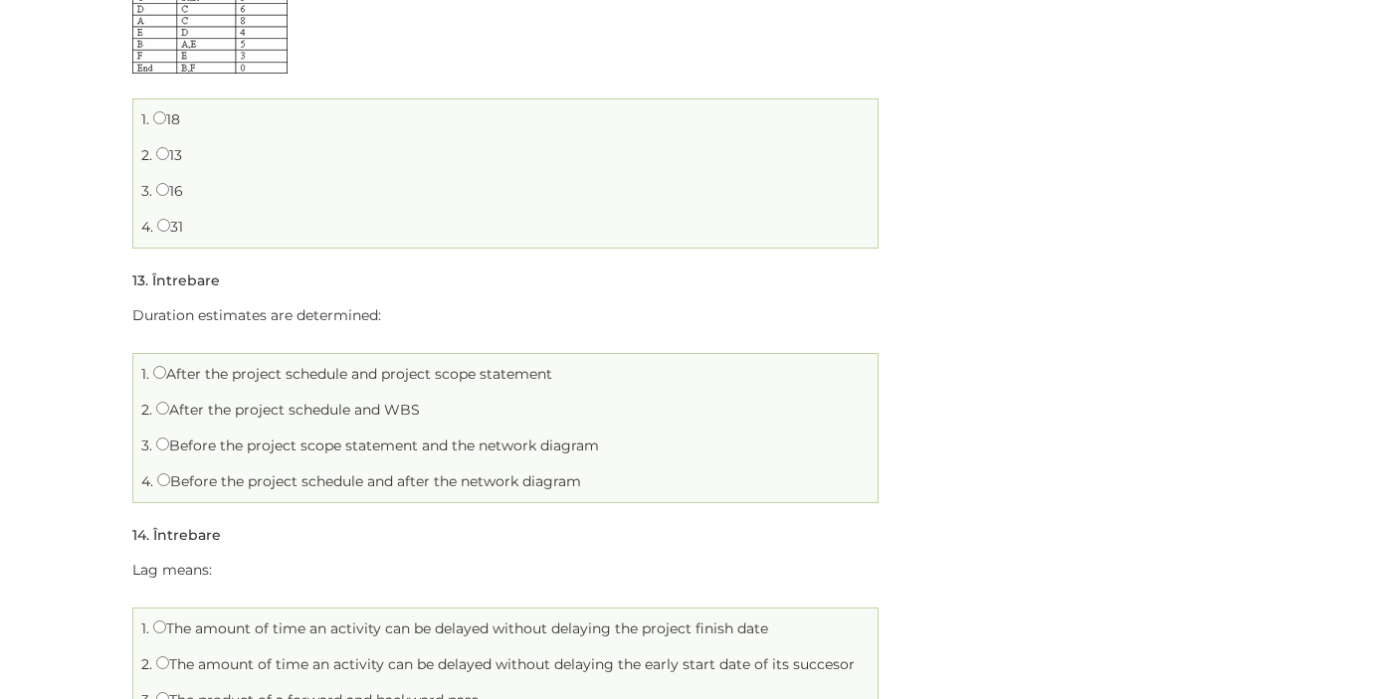
scroll to position [3952, 0]
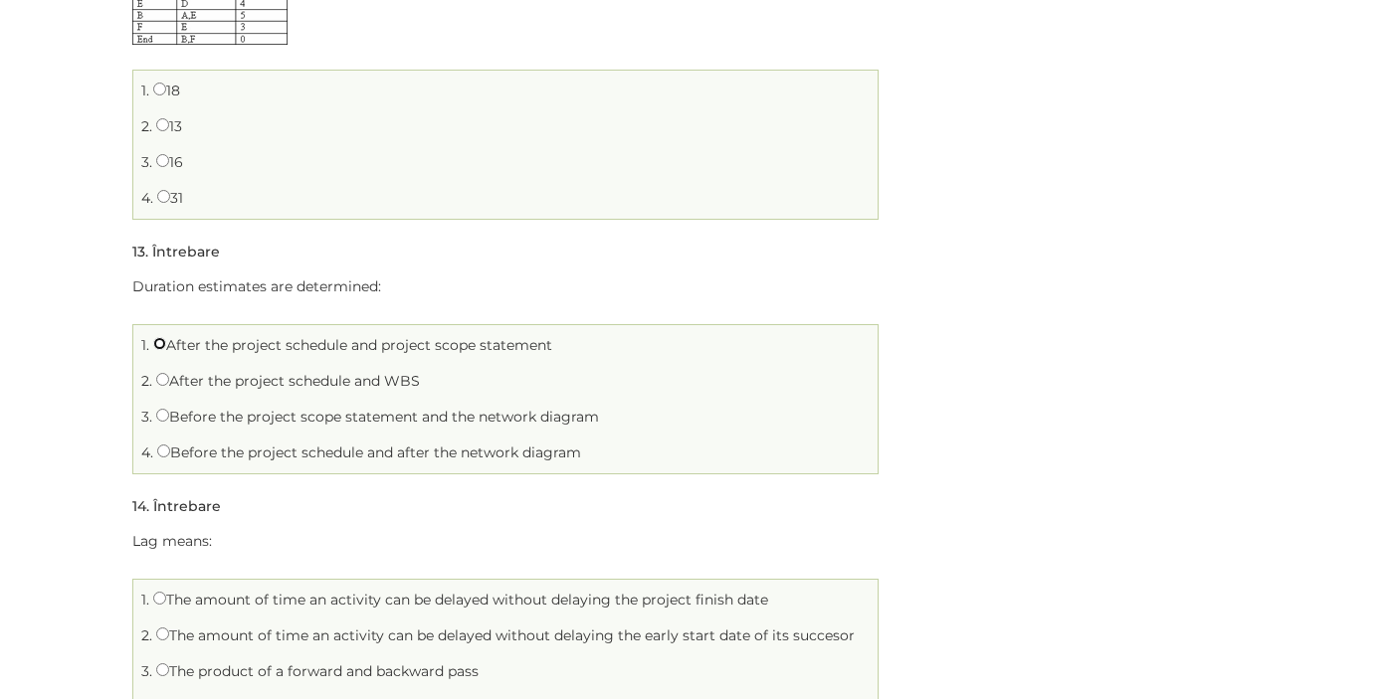
click at [163, 344] on input "After the project schedule and project scope statement" at bounding box center [159, 343] width 13 height 13
radio input "true"
click at [163, 450] on input "Before the project schedule and after the network diagram" at bounding box center [163, 451] width 13 height 13
radio input "true"
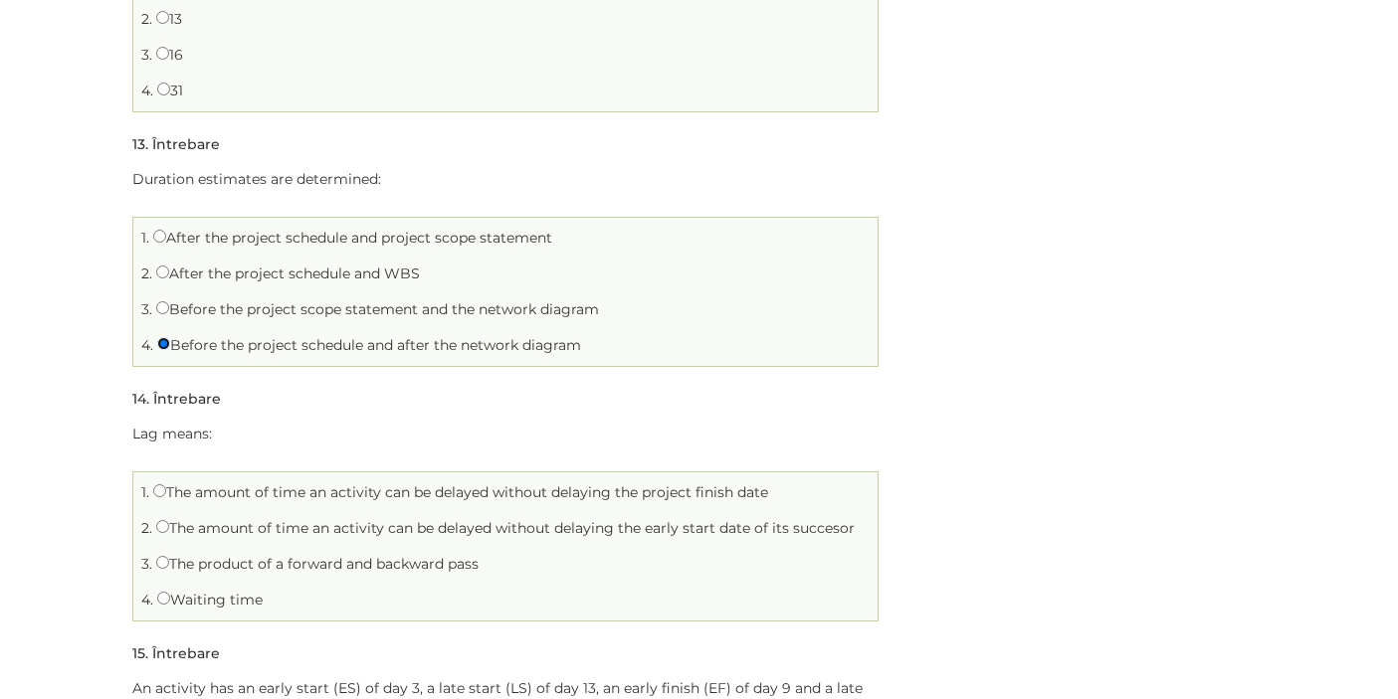
scroll to position [4080, 0]
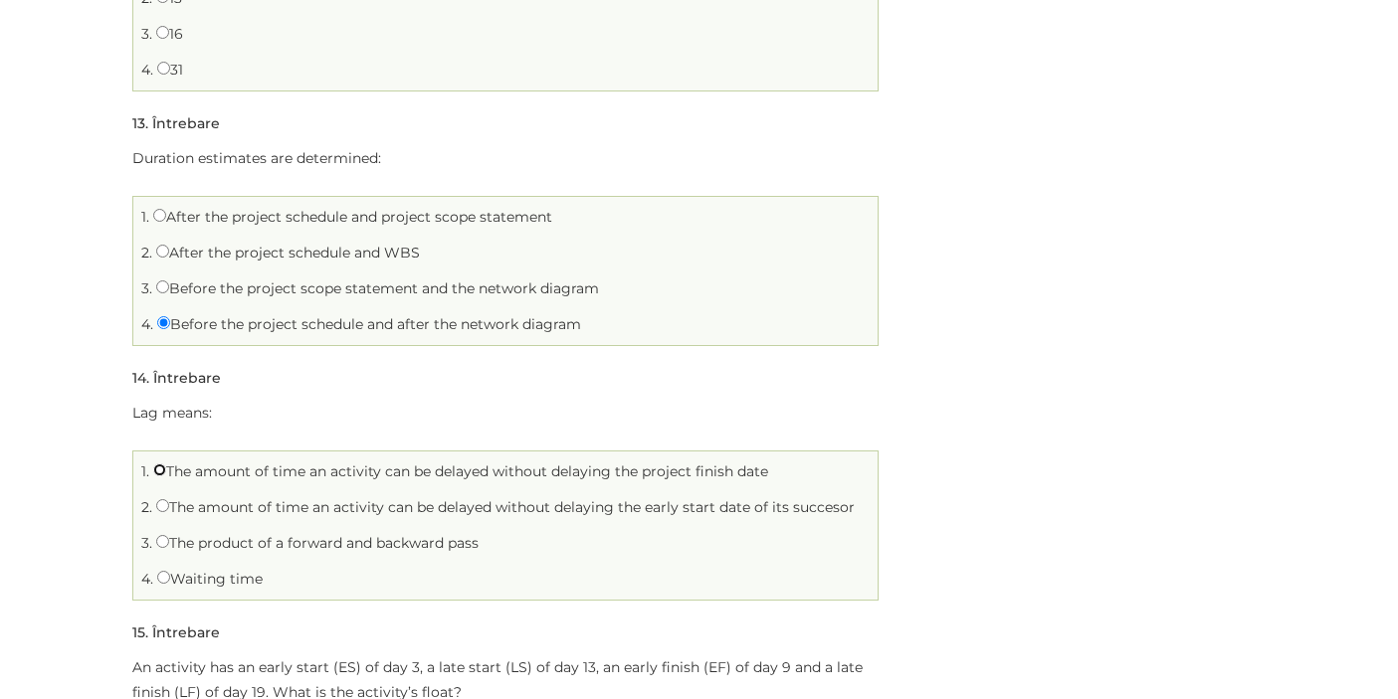
click at [163, 468] on input "The amount of time an activity can be delayed without delaying the project fini…" at bounding box center [159, 470] width 13 height 13
radio input "true"
click at [160, 579] on input "Waiting time" at bounding box center [163, 577] width 13 height 13
radio input "true"
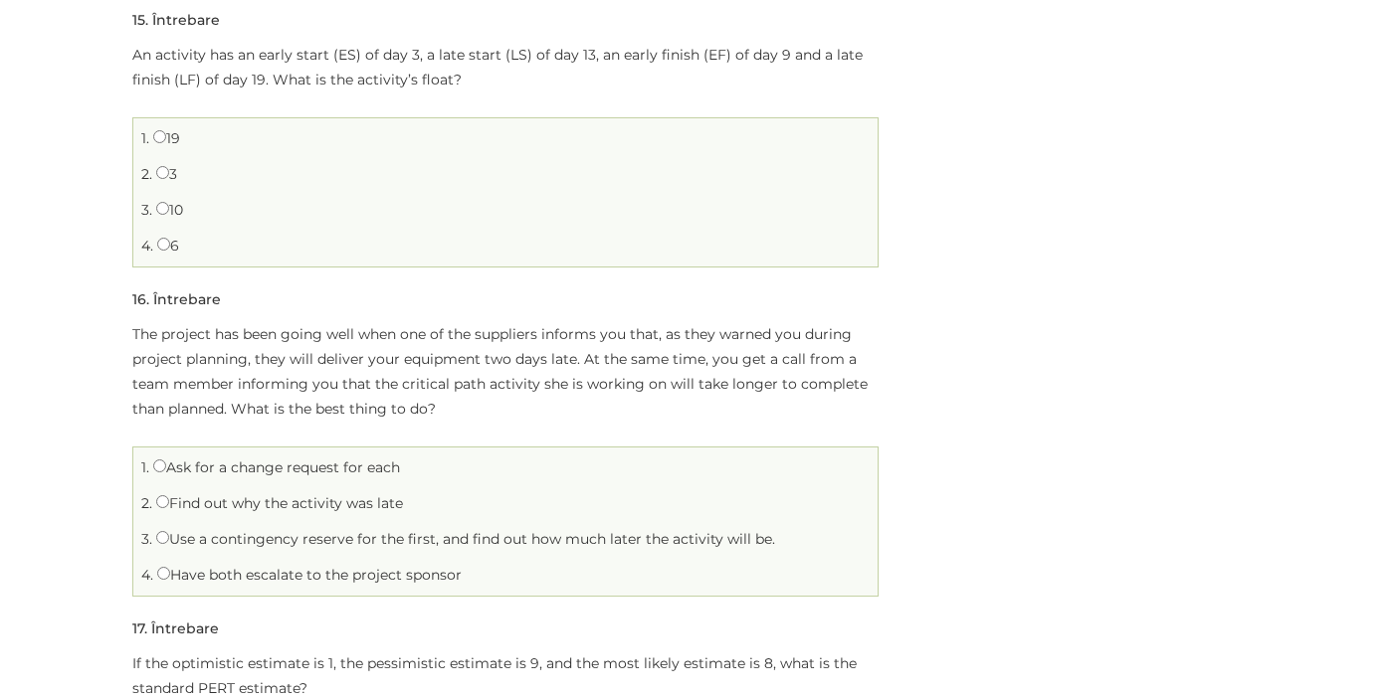
scroll to position [4697, 0]
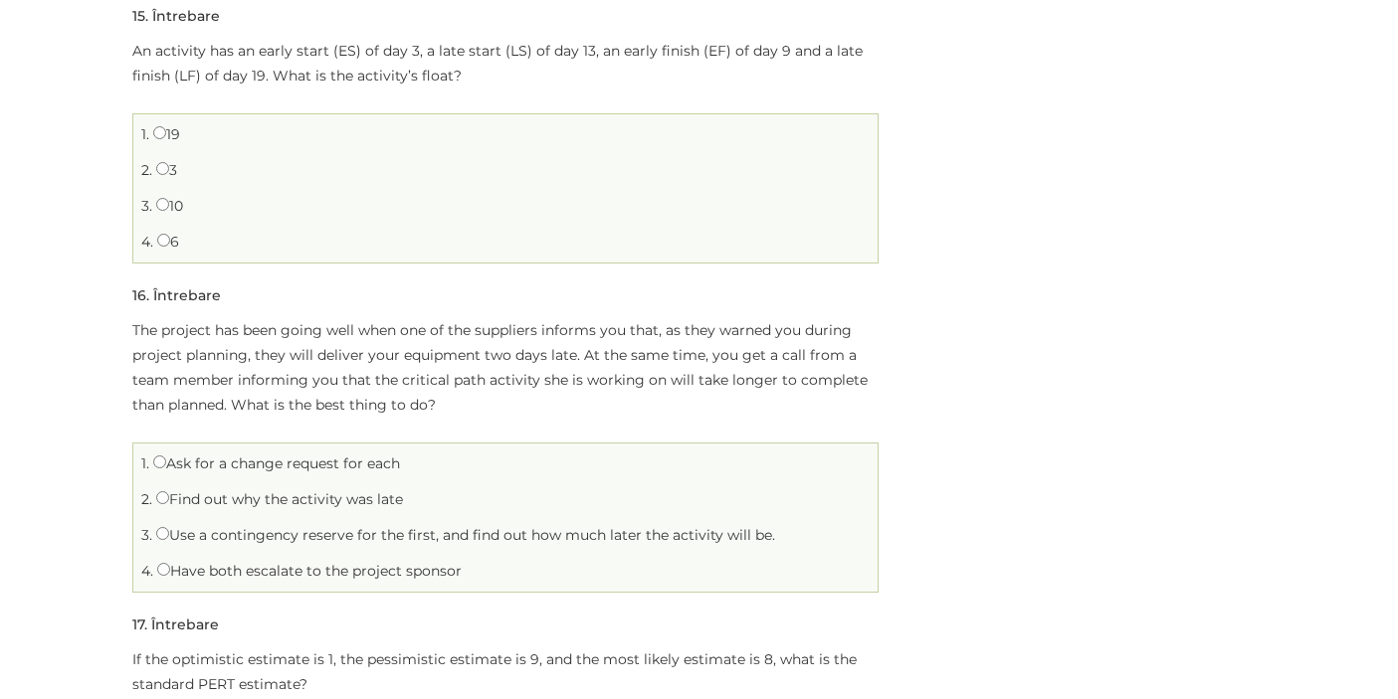
click at [270, 540] on label "Use a contingency reserve for the first, and find out how much later the activi…" at bounding box center [465, 535] width 619 height 18
click at [169, 540] on input "Use a contingency reserve for the first, and find out how much later the activi…" at bounding box center [162, 533] width 13 height 13
radio input "true"
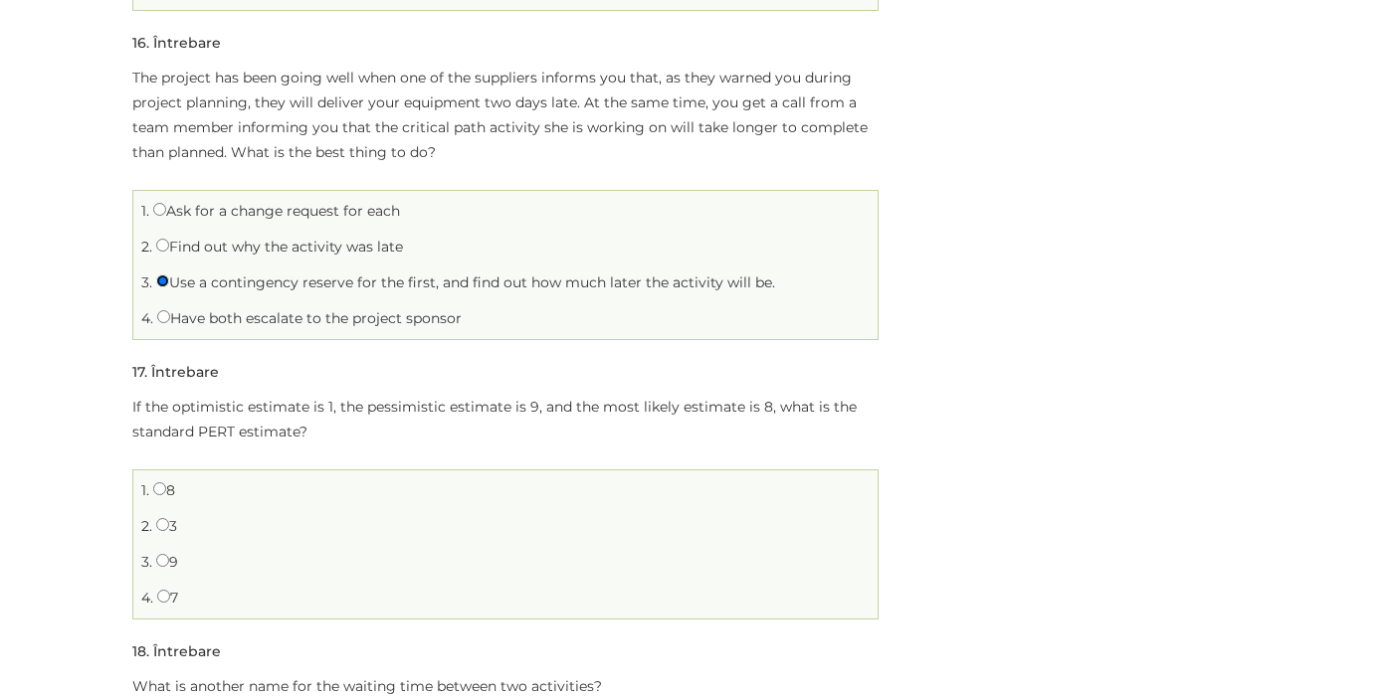
scroll to position [4946, 0]
